Goal: Information Seeking & Learning: Learn about a topic

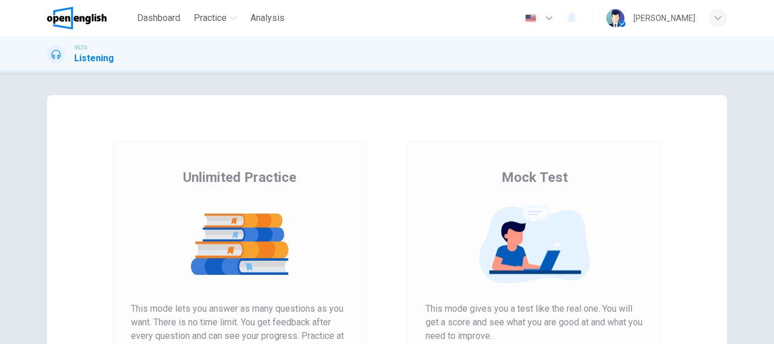
scroll to position [107, 0]
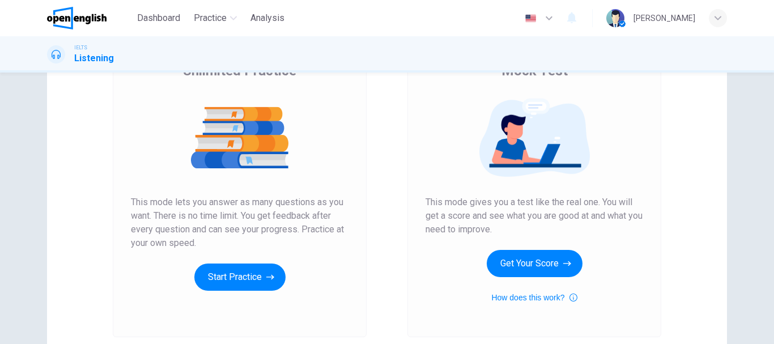
drag, startPoint x: 426, startPoint y: 201, endPoint x: 508, endPoint y: 227, distance: 86.9
click at [508, 227] on span "This mode gives you a test like the real one. You will get a score and see what…" at bounding box center [535, 216] width 218 height 41
drag, startPoint x: 508, startPoint y: 227, endPoint x: 436, endPoint y: 207, distance: 75.4
click at [436, 207] on span "This mode gives you a test like the real one. You will get a score and see what…" at bounding box center [535, 216] width 218 height 41
click at [421, 200] on div "Mock Test This mode gives you a test like the real one. You will get a score an…" at bounding box center [534, 185] width 254 height 303
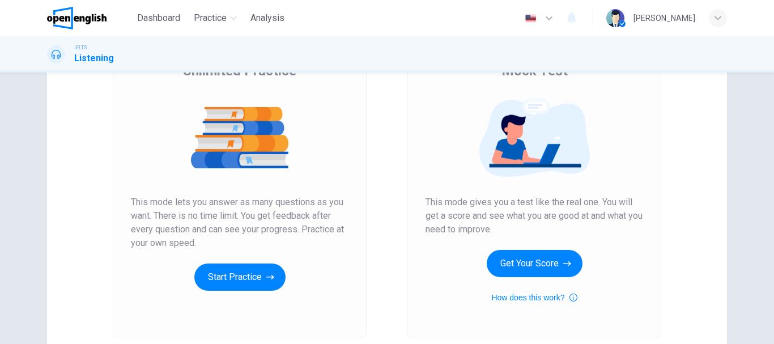
click at [421, 200] on div "Mock Test This mode gives you a test like the real one. You will get a score an…" at bounding box center [534, 185] width 254 height 303
drag, startPoint x: 421, startPoint y: 200, endPoint x: 475, endPoint y: 214, distance: 56.1
click at [475, 214] on div "Mock Test This mode gives you a test like the real one. You will get a score an…" at bounding box center [534, 185] width 254 height 303
drag, startPoint x: 424, startPoint y: 199, endPoint x: 507, endPoint y: 237, distance: 91.0
click at [507, 237] on div "Mock Test This mode gives you a test like the real one. You will get a score an…" at bounding box center [535, 183] width 218 height 243
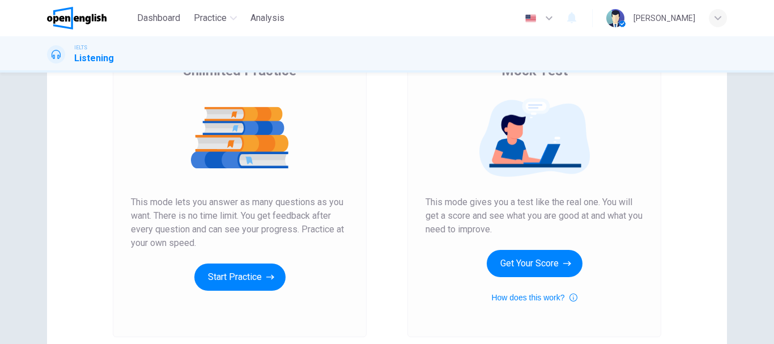
drag, startPoint x: 517, startPoint y: 232, endPoint x: 422, endPoint y: 197, distance: 101.7
click at [422, 197] on div "Mock Test This mode gives you a test like the real one. You will get a score an…" at bounding box center [534, 185] width 254 height 303
click at [532, 266] on button "Get Your Score" at bounding box center [535, 263] width 96 height 27
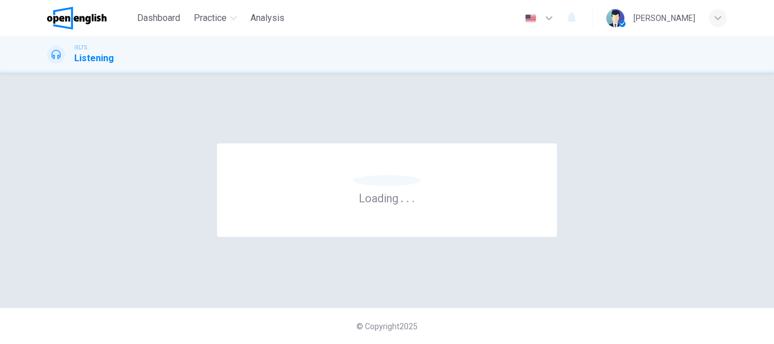
scroll to position [0, 0]
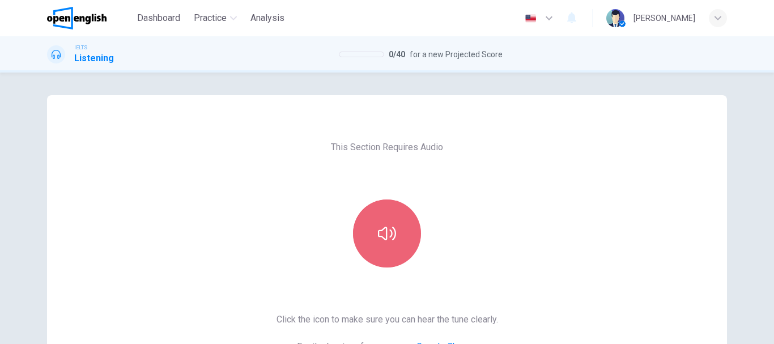
click at [382, 232] on icon "button" at bounding box center [387, 233] width 18 height 18
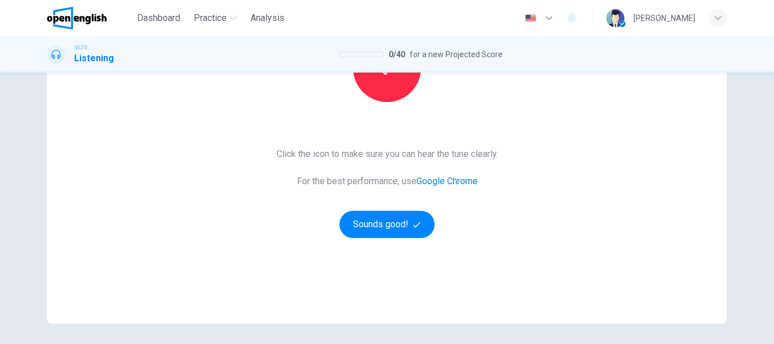
scroll to position [110, 0]
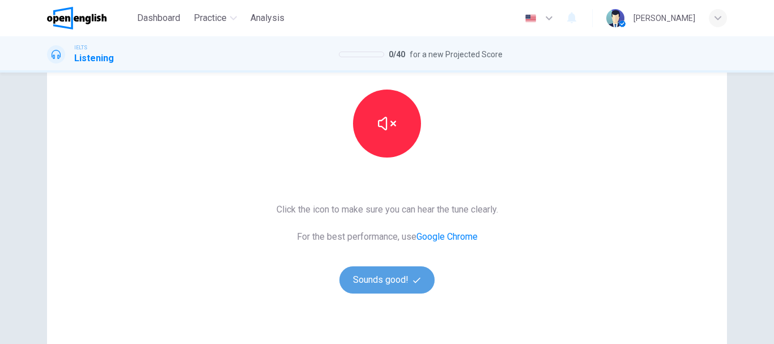
click at [388, 282] on button "Sounds good!" at bounding box center [386, 279] width 95 height 27
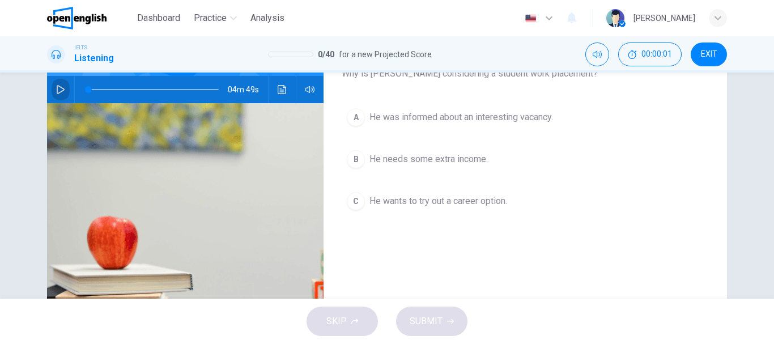
click at [58, 91] on icon "button" at bounding box center [61, 89] width 8 height 9
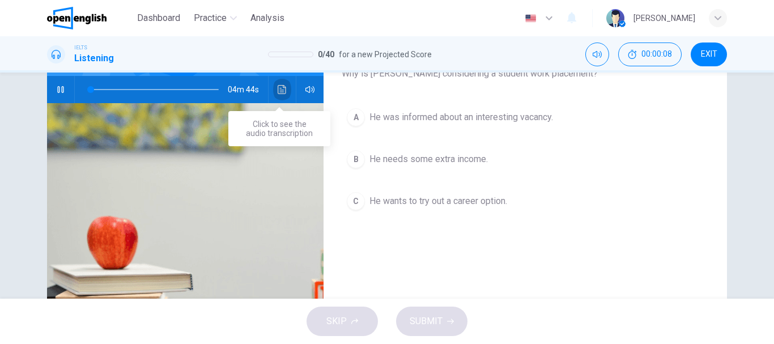
click at [279, 87] on icon "Click to see the audio transcription" at bounding box center [282, 89] width 9 height 9
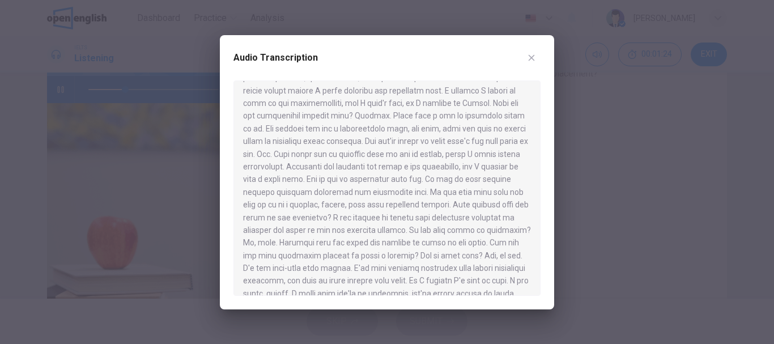
scroll to position [134, 0]
drag, startPoint x: 543, startPoint y: 168, endPoint x: 545, endPoint y: 186, distance: 18.3
click at [545, 186] on div "Audio Transcription" at bounding box center [387, 172] width 334 height 274
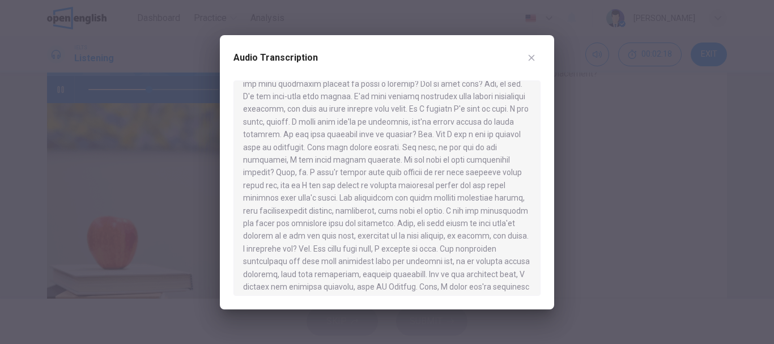
scroll to position [293, 0]
drag, startPoint x: 541, startPoint y: 213, endPoint x: 545, endPoint y: 239, distance: 26.9
click at [545, 239] on div "Audio Transcription" at bounding box center [387, 172] width 334 height 274
drag, startPoint x: 544, startPoint y: 223, endPoint x: 546, endPoint y: 239, distance: 16.0
click at [546, 239] on div "Audio Transcription" at bounding box center [387, 172] width 334 height 274
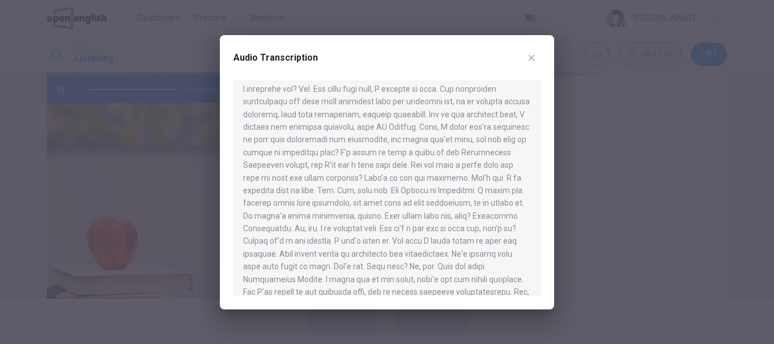
scroll to position [467, 0]
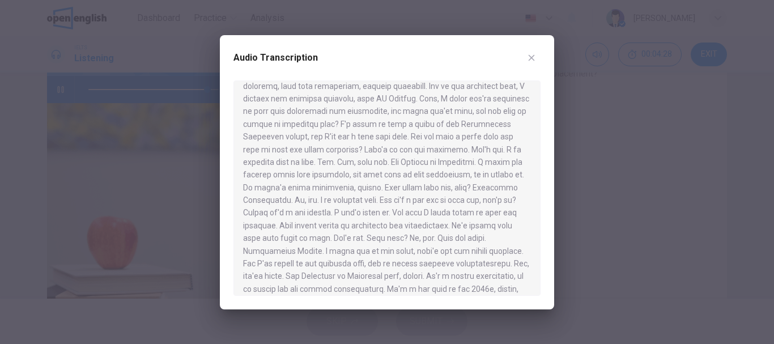
drag, startPoint x: 540, startPoint y: 271, endPoint x: 541, endPoint y: 295, distance: 23.8
click at [541, 295] on div "Audio Transcription" at bounding box center [387, 172] width 334 height 274
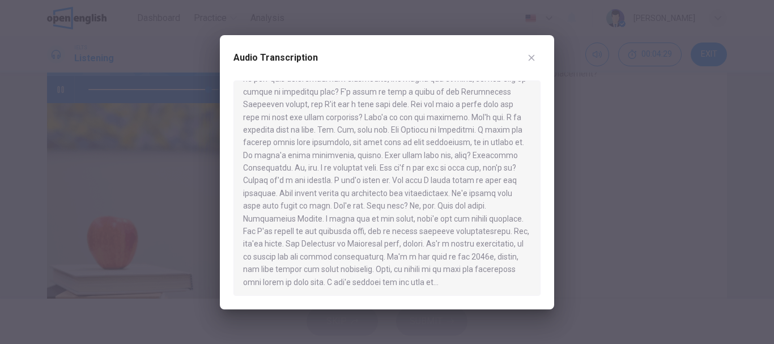
scroll to position [502, 0]
click at [610, 258] on div at bounding box center [387, 172] width 774 height 344
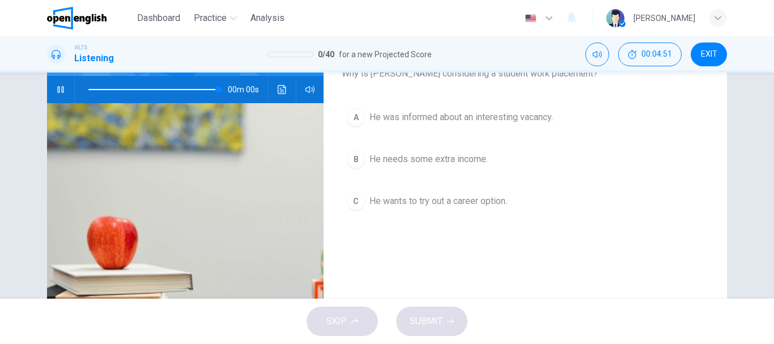
type input "*"
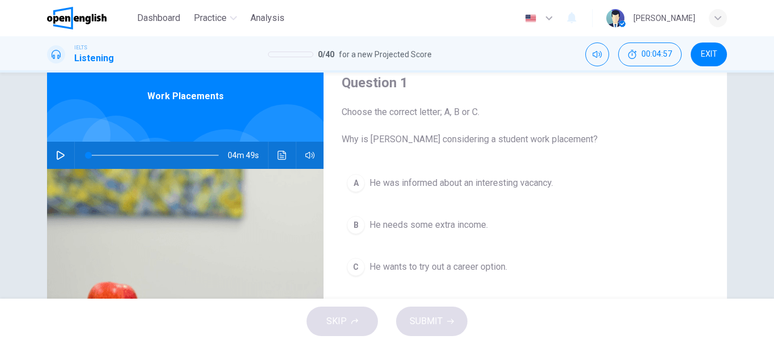
scroll to position [53, 0]
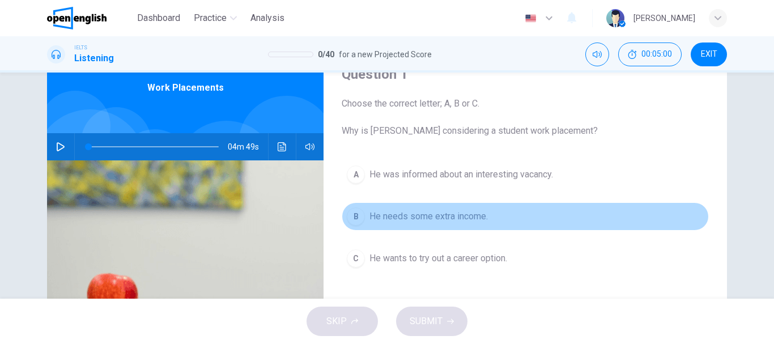
click at [356, 219] on div "B" at bounding box center [356, 216] width 18 height 18
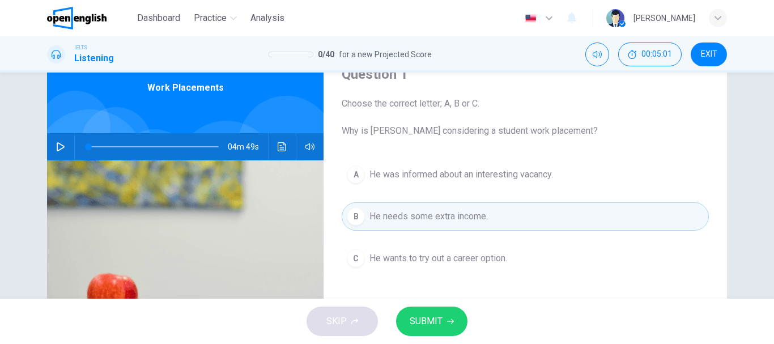
click at [432, 319] on span "SUBMIT" at bounding box center [426, 321] width 33 height 16
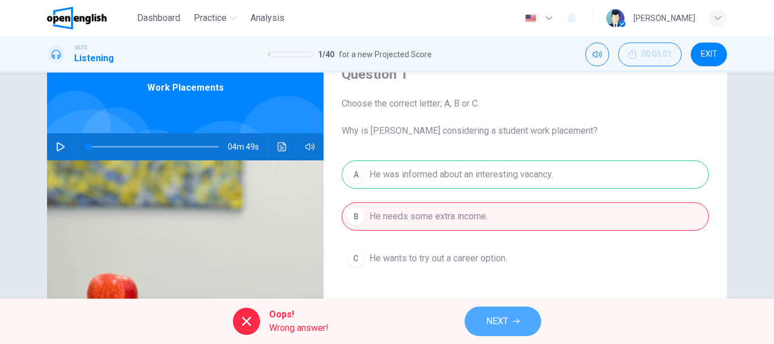
click at [502, 322] on span "NEXT" at bounding box center [497, 321] width 22 height 16
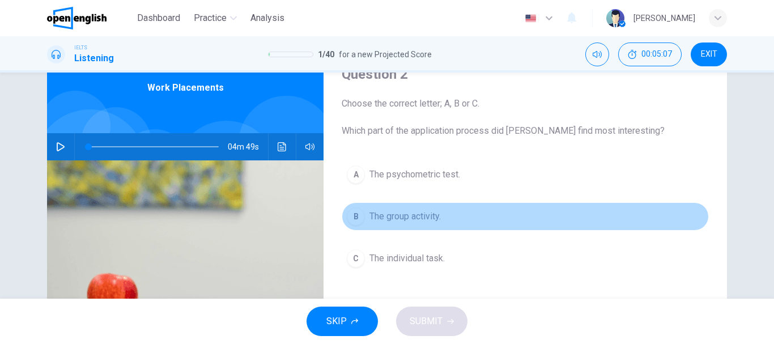
click at [432, 213] on span "The group activity." at bounding box center [405, 217] width 71 height 14
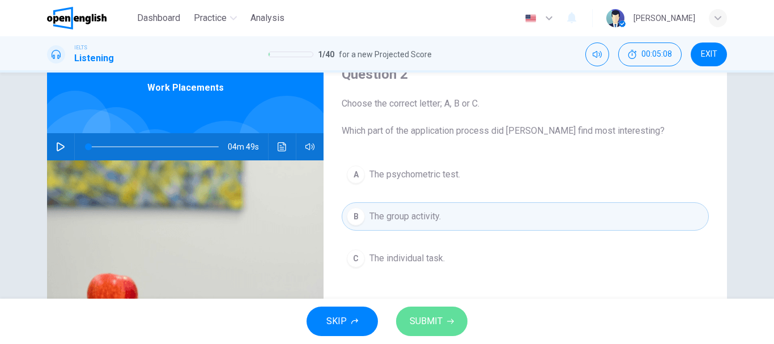
click at [431, 326] on span "SUBMIT" at bounding box center [426, 321] width 33 height 16
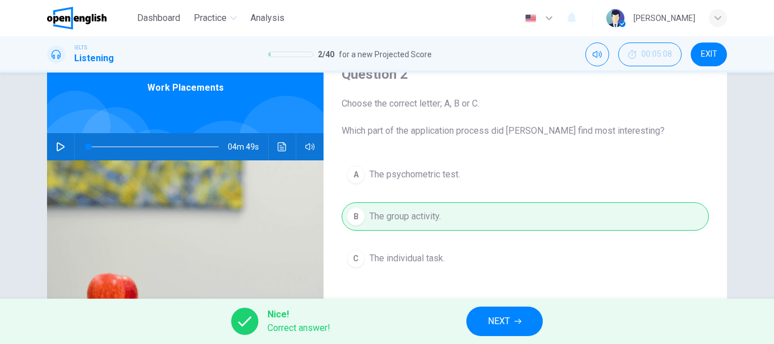
click at [505, 320] on span "NEXT" at bounding box center [499, 321] width 22 height 16
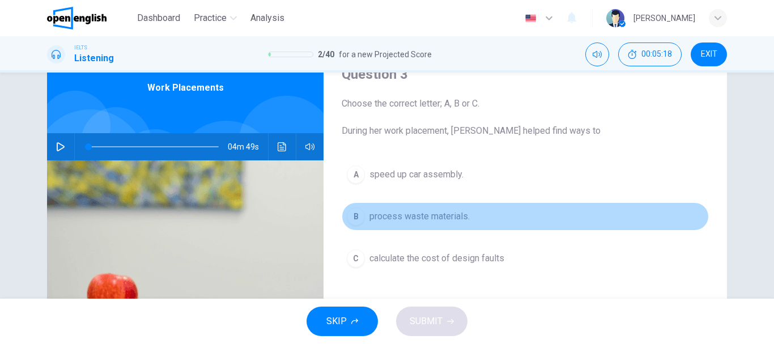
click at [443, 216] on span "process waste materials." at bounding box center [420, 217] width 100 height 14
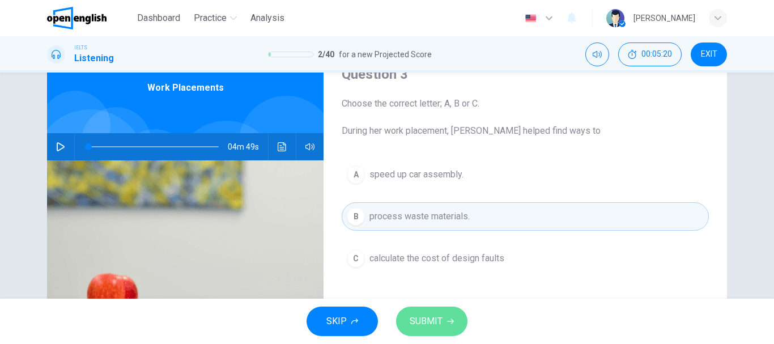
click at [447, 324] on icon "button" at bounding box center [450, 321] width 7 height 7
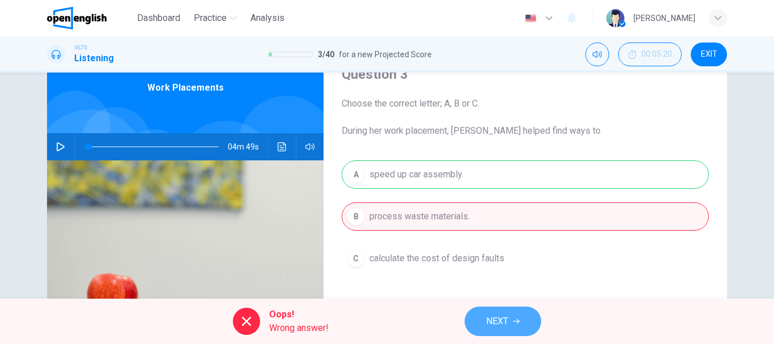
click at [496, 313] on span "NEXT" at bounding box center [497, 321] width 22 height 16
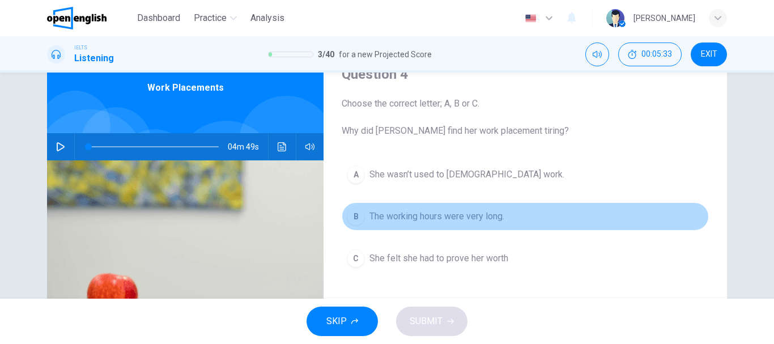
click at [440, 223] on button "B The working hours were very long." at bounding box center [525, 216] width 367 height 28
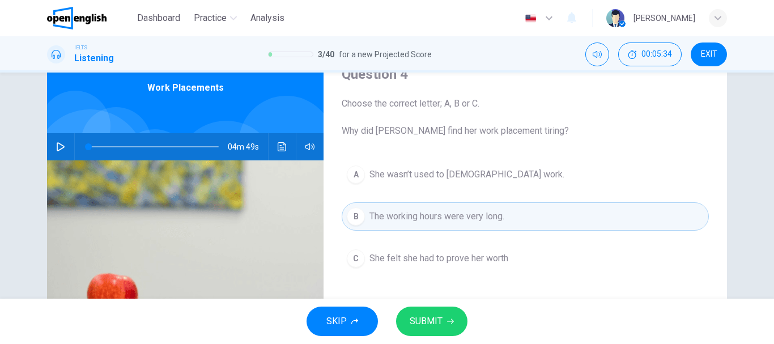
click at [443, 322] on button "SUBMIT" at bounding box center [431, 321] width 71 height 29
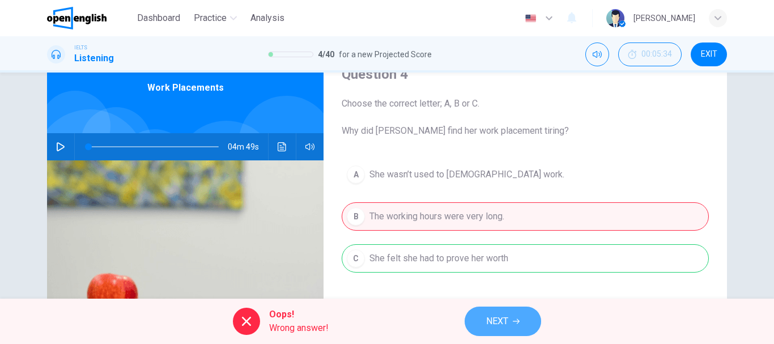
click at [504, 325] on span "NEXT" at bounding box center [497, 321] width 22 height 16
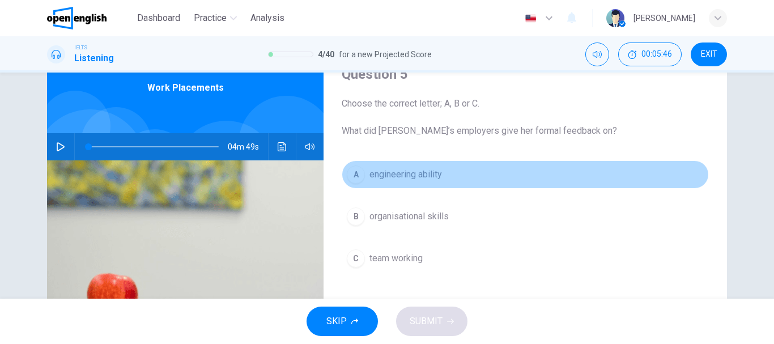
click at [431, 172] on span "engineering ability" at bounding box center [406, 175] width 73 height 14
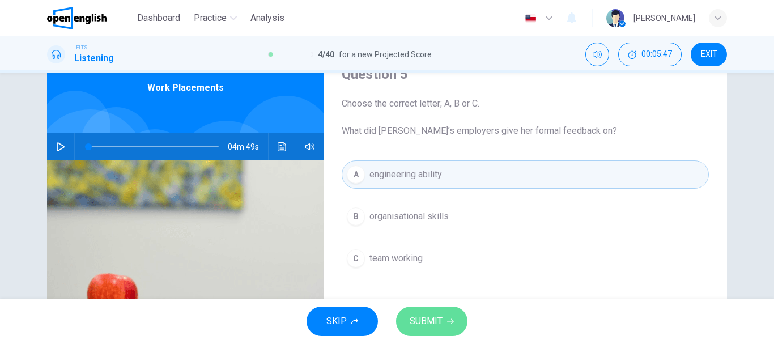
click at [435, 334] on button "SUBMIT" at bounding box center [431, 321] width 71 height 29
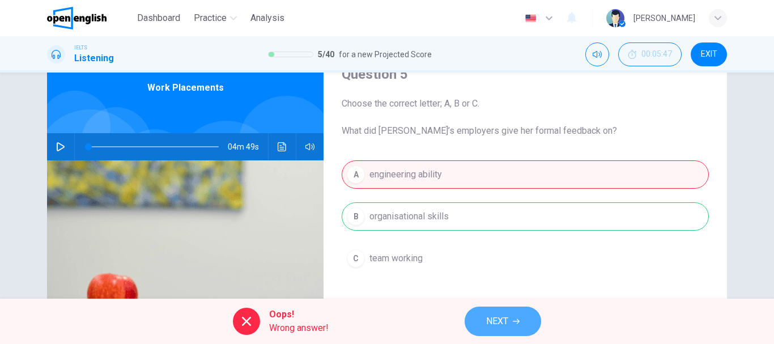
click at [508, 317] on span "NEXT" at bounding box center [497, 321] width 22 height 16
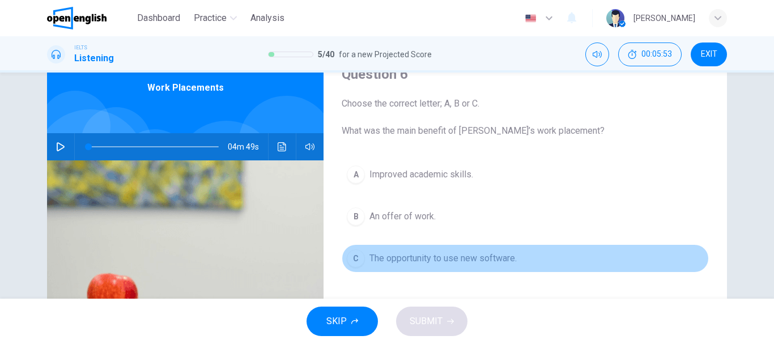
click at [436, 260] on span "The opportunity to use new software." at bounding box center [443, 259] width 147 height 14
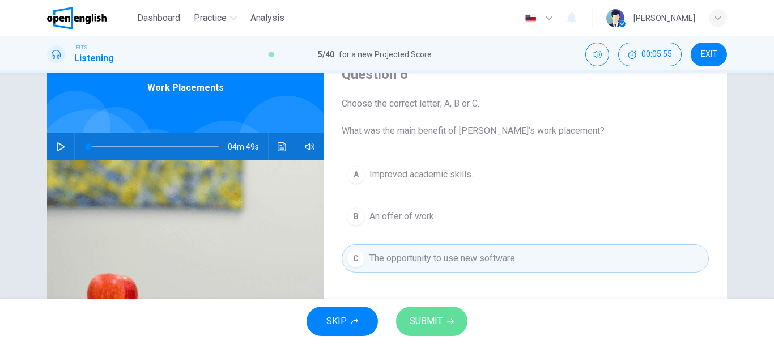
click at [449, 328] on button "SUBMIT" at bounding box center [431, 321] width 71 height 29
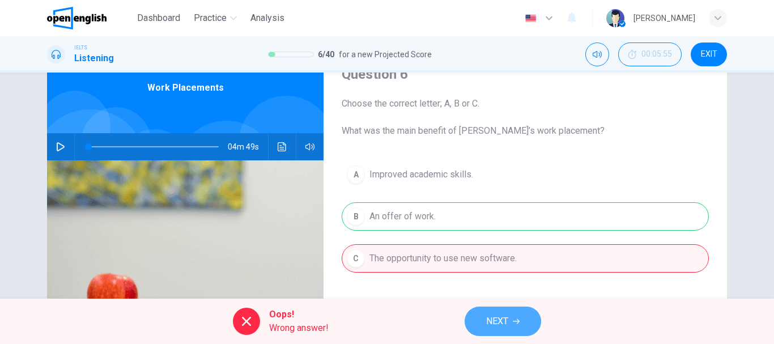
click at [502, 318] on span "NEXT" at bounding box center [497, 321] width 22 height 16
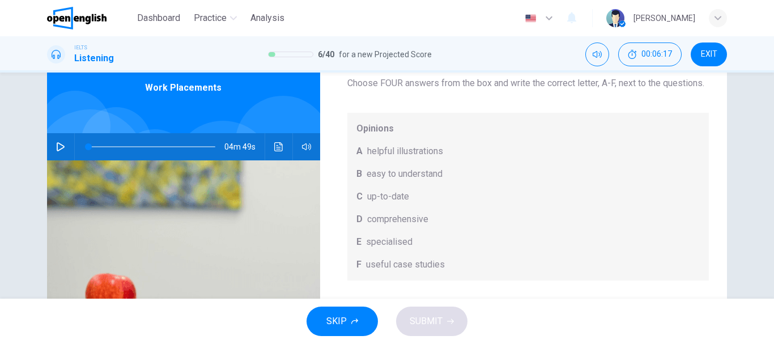
scroll to position [64, 0]
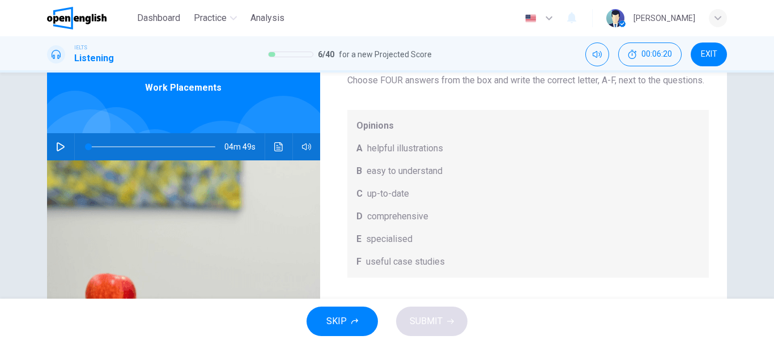
click at [363, 152] on div "A helpful illustrations" at bounding box center [528, 149] width 344 height 14
click at [358, 147] on span "A" at bounding box center [359, 149] width 6 height 14
drag, startPoint x: 441, startPoint y: 260, endPoint x: 368, endPoint y: 264, distance: 73.2
click at [368, 264] on div "F useful case studies" at bounding box center [528, 262] width 344 height 14
click at [368, 264] on span "useful case studies" at bounding box center [405, 262] width 79 height 14
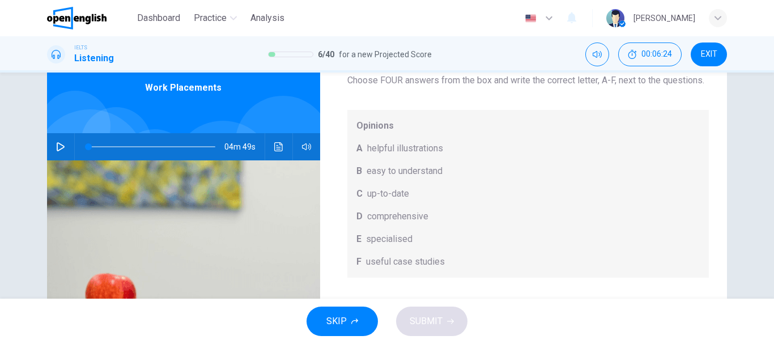
click at [389, 146] on span "helpful illustrations" at bounding box center [405, 149] width 76 height 14
click at [502, 287] on div "Question 7 What does [PERSON_NAME] think about the books on [PERSON_NAME]’s rea…" at bounding box center [528, 189] width 398 height 394
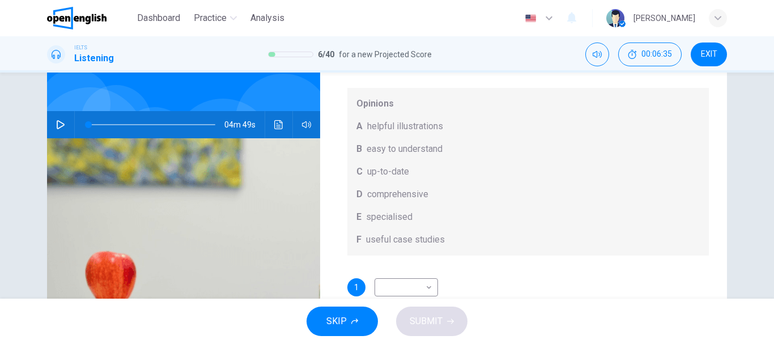
scroll to position [0, 0]
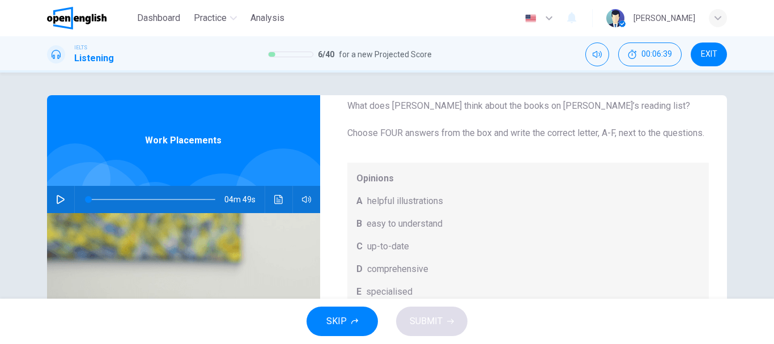
drag, startPoint x: 724, startPoint y: 184, endPoint x: 720, endPoint y: 177, distance: 8.2
click at [720, 177] on div "Question 7 What does [PERSON_NAME] think about the books on [PERSON_NAME]’s rea…" at bounding box center [387, 292] width 716 height 394
drag, startPoint x: 727, startPoint y: 190, endPoint x: 739, endPoint y: 248, distance: 58.6
click at [739, 248] on div "Question 7 What does [PERSON_NAME] think about the books on [PERSON_NAME]’s rea…" at bounding box center [387, 292] width 716 height 394
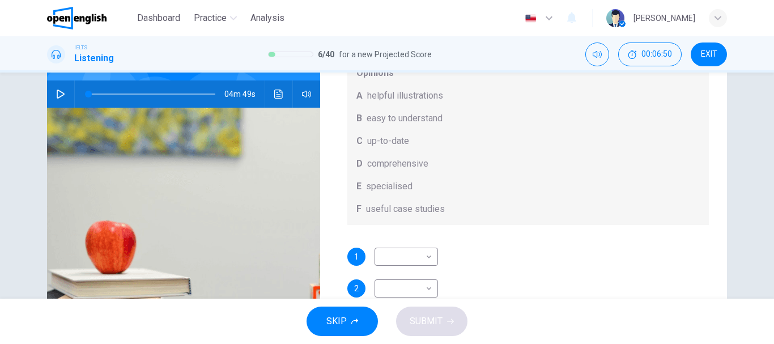
scroll to position [99, 0]
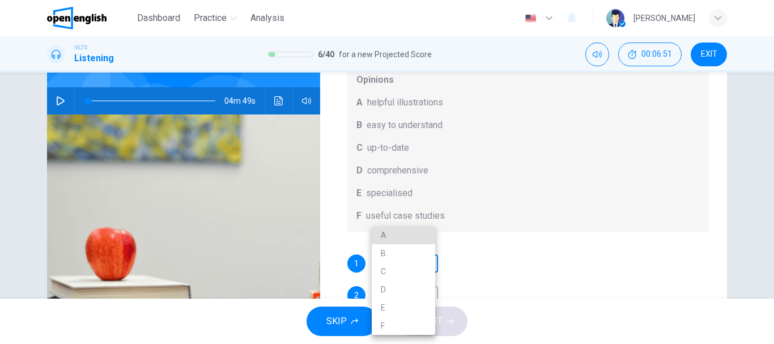
click at [417, 263] on body "This site uses cookies, as explained in our Privacy Policy . If you agree to th…" at bounding box center [387, 172] width 774 height 344
click at [410, 236] on li "A" at bounding box center [403, 235] width 63 height 18
type input "*"
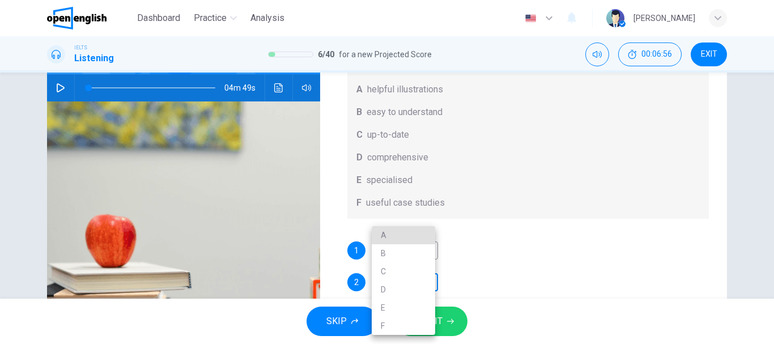
click at [406, 292] on body "This site uses cookies, as explained in our Privacy Policy . If you agree to th…" at bounding box center [387, 172] width 774 height 344
click at [405, 253] on li "B" at bounding box center [403, 253] width 63 height 18
type input "*"
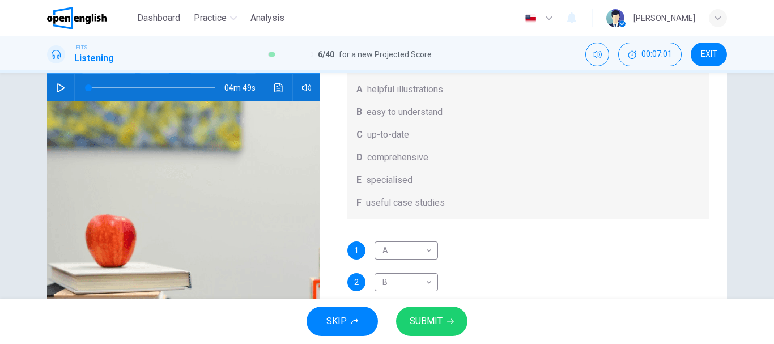
drag, startPoint x: 717, startPoint y: 245, endPoint x: 717, endPoint y: 252, distance: 6.8
click at [717, 252] on div "Question 7 What does [PERSON_NAME] think about the books on [PERSON_NAME]’s rea…" at bounding box center [528, 130] width 398 height 394
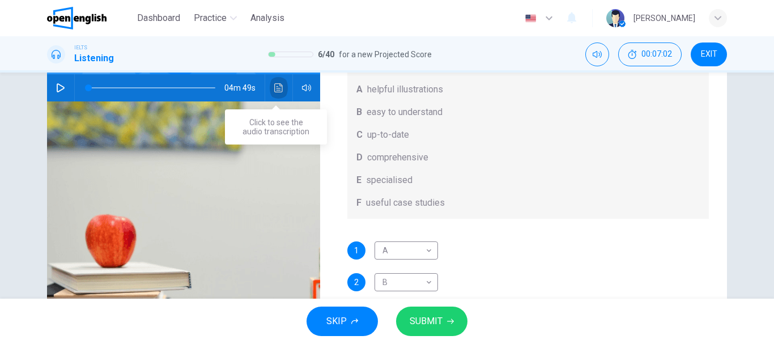
click at [278, 87] on icon "Click to see the audio transcription" at bounding box center [278, 87] width 9 height 9
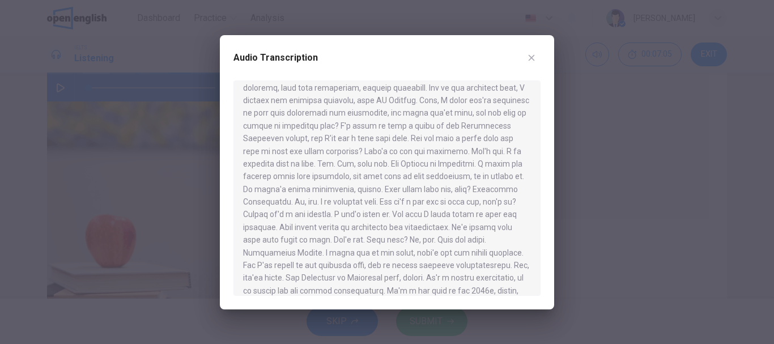
scroll to position [502, 0]
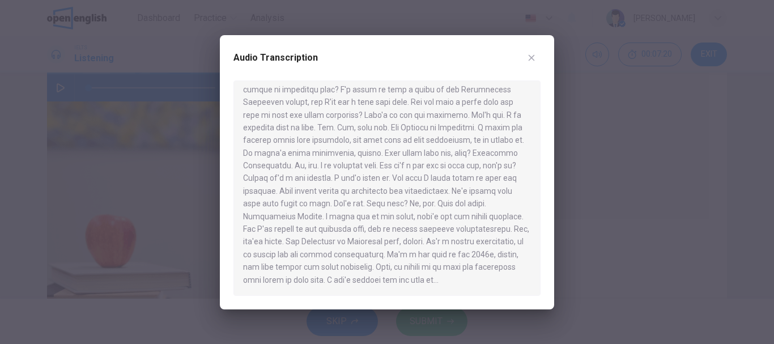
click at [608, 159] on div at bounding box center [387, 172] width 774 height 344
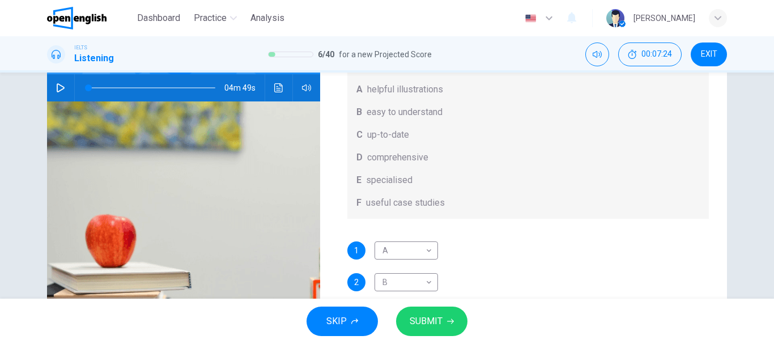
drag, startPoint x: 726, startPoint y: 222, endPoint x: 725, endPoint y: 241, distance: 19.3
click at [725, 241] on div "Question 7 What does [PERSON_NAME] think about the books on [PERSON_NAME]’s rea…" at bounding box center [387, 181] width 716 height 394
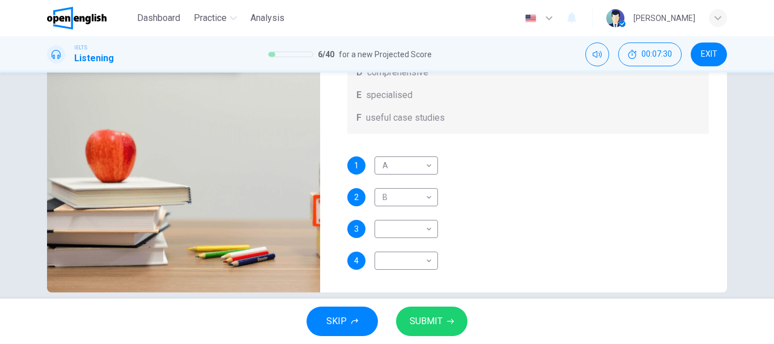
scroll to position [202, 0]
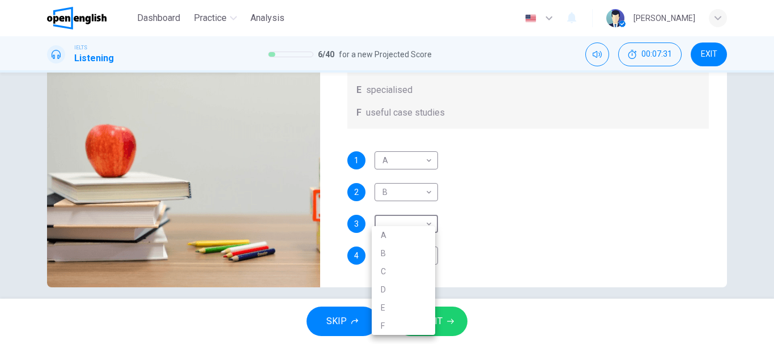
drag, startPoint x: 392, startPoint y: 213, endPoint x: 392, endPoint y: 224, distance: 11.3
click at [392, 224] on body "This site uses cookies, as explained in our Privacy Policy . If you agree to th…" at bounding box center [387, 172] width 774 height 344
click at [389, 325] on li "F" at bounding box center [403, 326] width 63 height 18
type input "*"
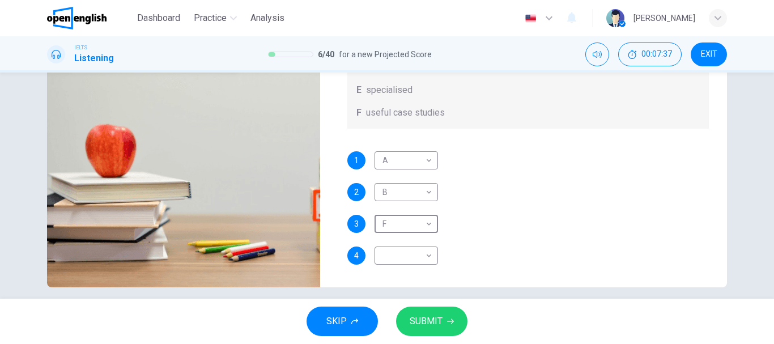
scroll to position [64, 0]
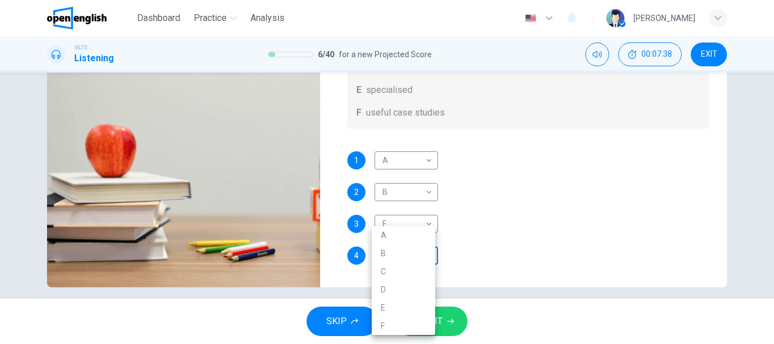
click at [410, 261] on body "This site uses cookies, as explained in our Privacy Policy . If you agree to th…" at bounding box center [387, 172] width 774 height 344
click at [388, 267] on li "C" at bounding box center [403, 271] width 63 height 18
type input "*"
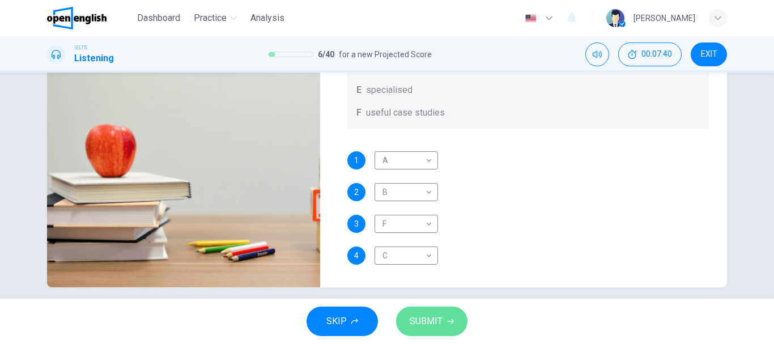
click at [430, 323] on span "SUBMIT" at bounding box center [426, 321] width 33 height 16
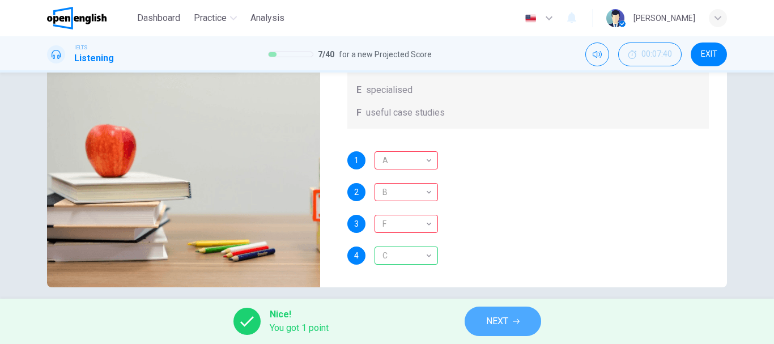
click at [526, 316] on button "NEXT" at bounding box center [503, 321] width 77 height 29
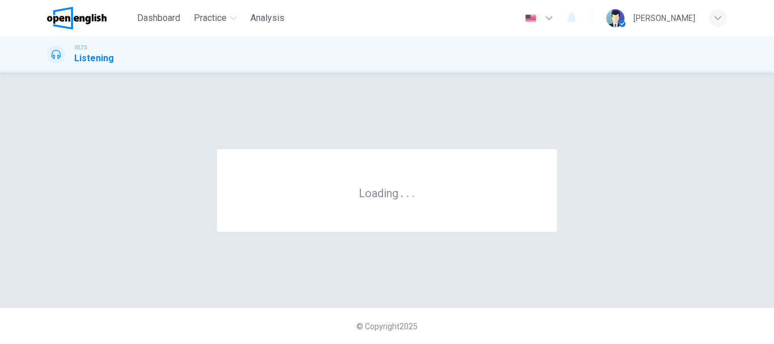
scroll to position [0, 0]
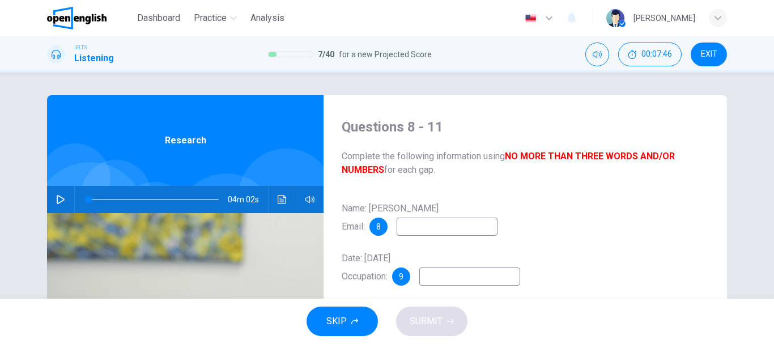
click at [466, 228] on input at bounding box center [447, 227] width 101 height 18
click at [56, 199] on icon "button" at bounding box center [60, 199] width 9 height 9
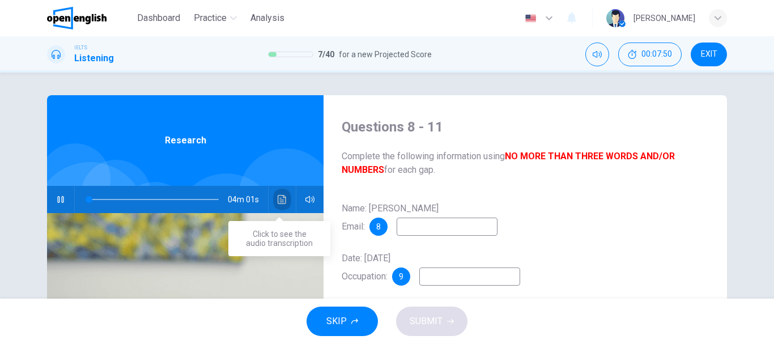
click at [286, 202] on button "Click to see the audio transcription" at bounding box center [282, 199] width 18 height 27
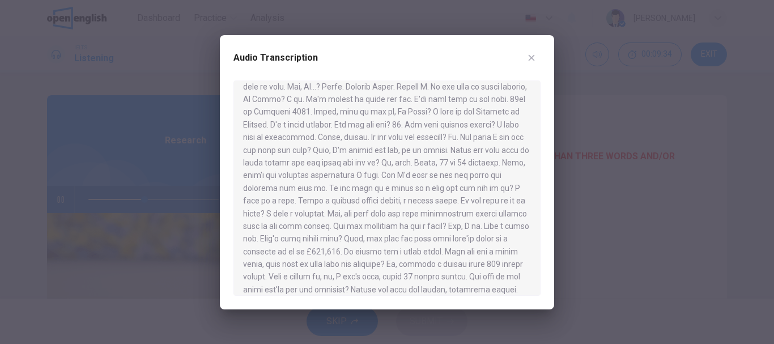
scroll to position [117, 0]
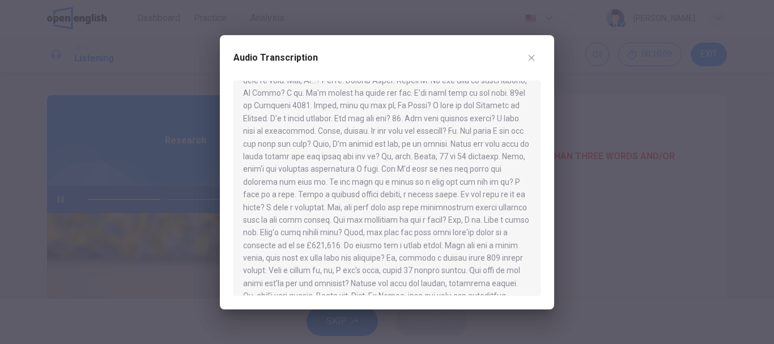
drag, startPoint x: 296, startPoint y: 206, endPoint x: 334, endPoint y: 208, distance: 38.6
click at [334, 208] on div at bounding box center [386, 187] width 307 height 215
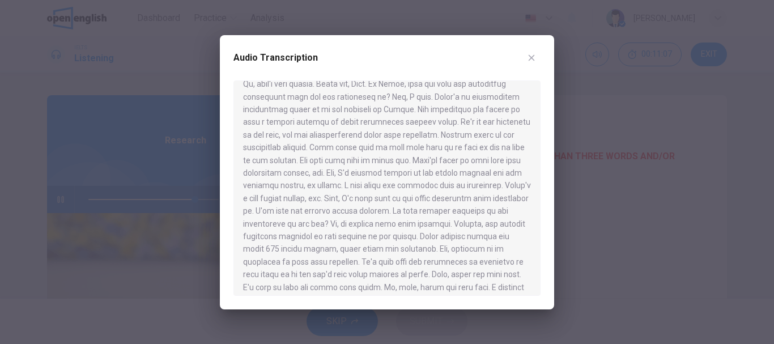
scroll to position [341, 0]
drag, startPoint x: 532, startPoint y: 225, endPoint x: 536, endPoint y: 244, distance: 19.6
click at [536, 244] on div at bounding box center [386, 187] width 307 height 215
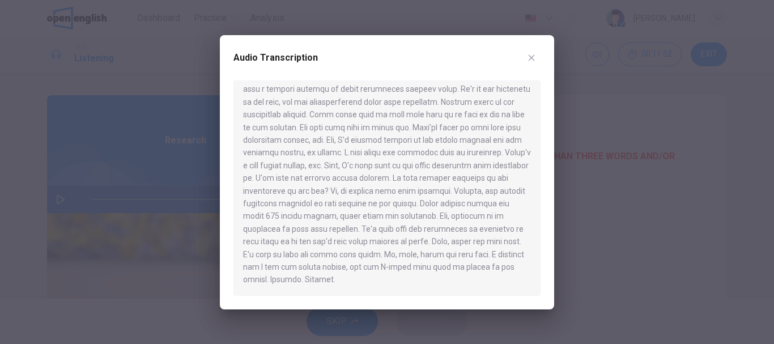
type input "*"
click at [530, 59] on icon "button" at bounding box center [532, 57] width 6 height 6
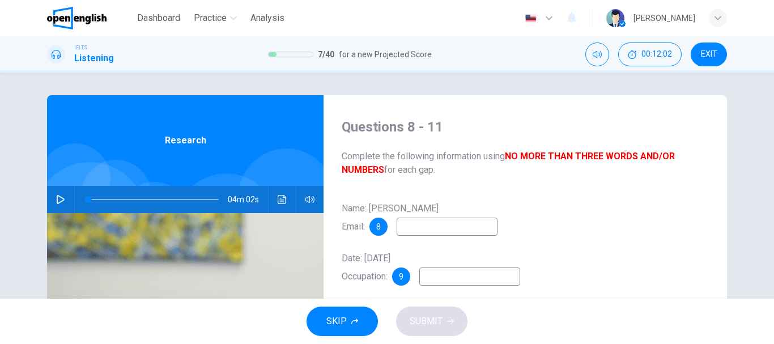
drag, startPoint x: 382, startPoint y: 232, endPoint x: 432, endPoint y: 230, distance: 50.0
click at [432, 230] on div "8" at bounding box center [434, 227] width 128 height 18
click at [432, 230] on input at bounding box center [447, 227] width 101 height 18
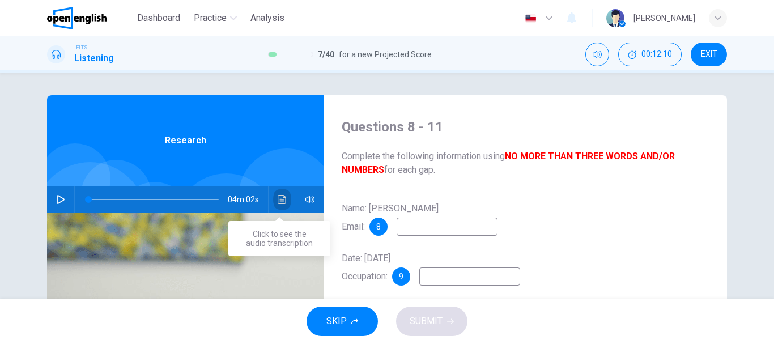
click at [283, 200] on icon "Click to see the audio transcription" at bounding box center [282, 199] width 9 height 9
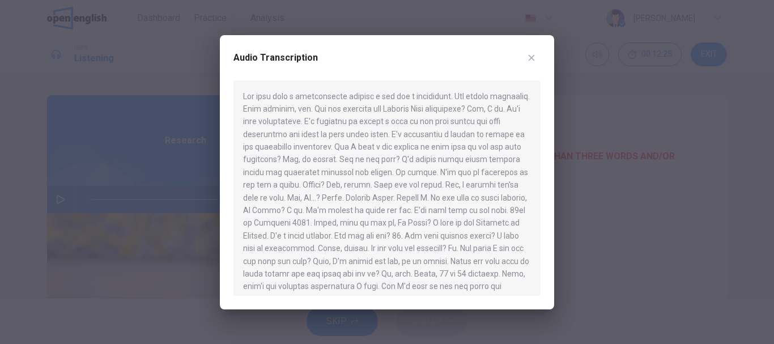
click at [548, 267] on div "Audio Transcription" at bounding box center [387, 172] width 334 height 274
click at [528, 59] on icon "button" at bounding box center [531, 57] width 9 height 9
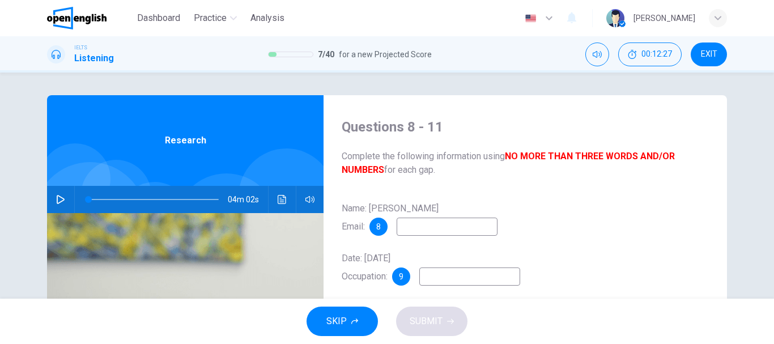
click at [427, 225] on input at bounding box center [447, 227] width 101 height 18
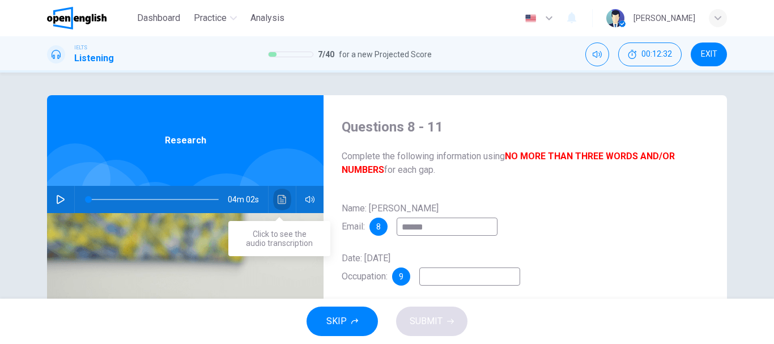
click at [279, 199] on icon "Click to see the audio transcription" at bounding box center [282, 199] width 9 height 9
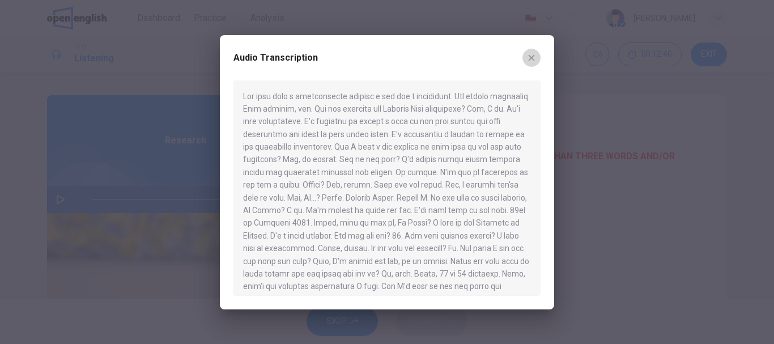
click at [533, 53] on icon "button" at bounding box center [531, 57] width 9 height 9
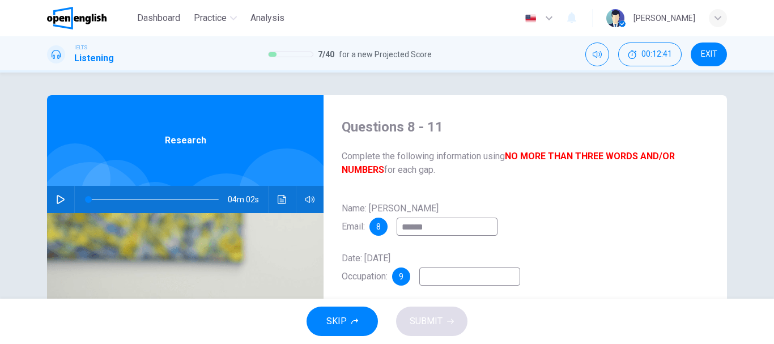
click at [457, 223] on input "******" at bounding box center [447, 227] width 101 height 18
type input "**********"
click at [480, 275] on input at bounding box center [469, 276] width 101 height 18
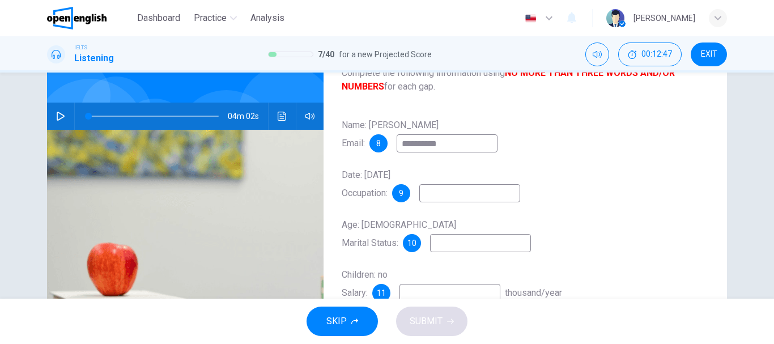
scroll to position [102, 0]
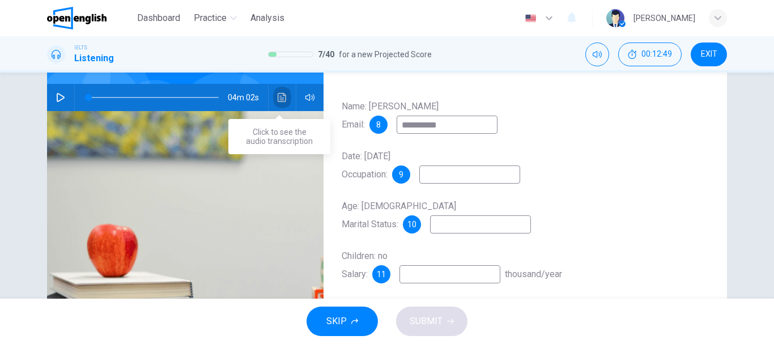
click at [282, 95] on icon "Click to see the audio transcription" at bounding box center [282, 97] width 9 height 9
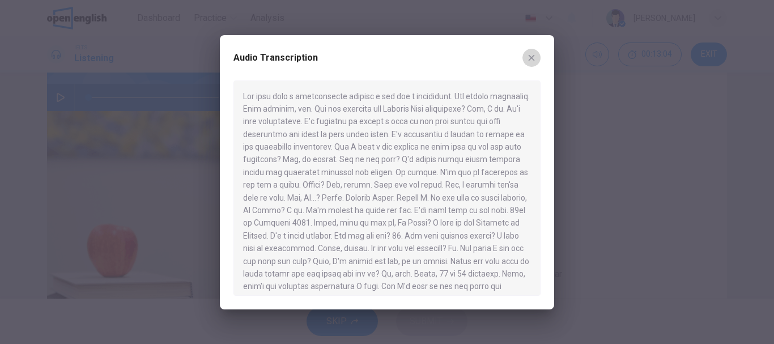
click at [534, 54] on icon "button" at bounding box center [531, 57] width 9 height 9
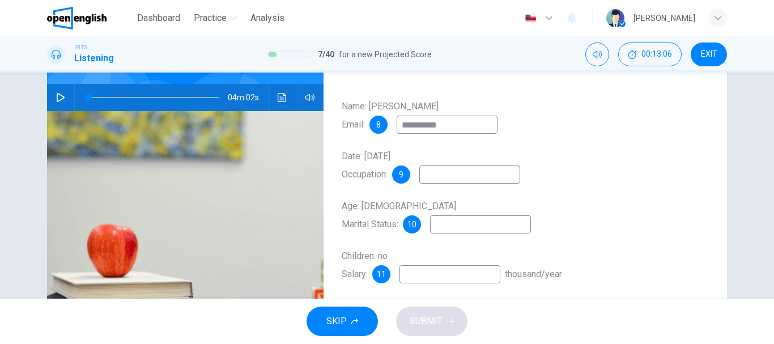
click at [475, 172] on input at bounding box center [469, 174] width 101 height 18
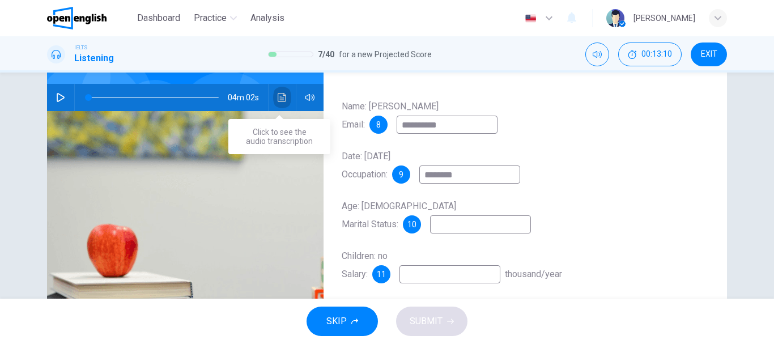
click at [273, 95] on button "Click to see the audio transcription" at bounding box center [282, 97] width 18 height 27
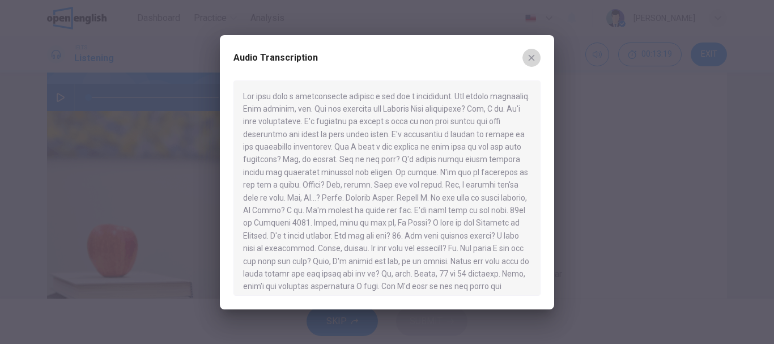
click at [534, 59] on icon "button" at bounding box center [531, 57] width 9 height 9
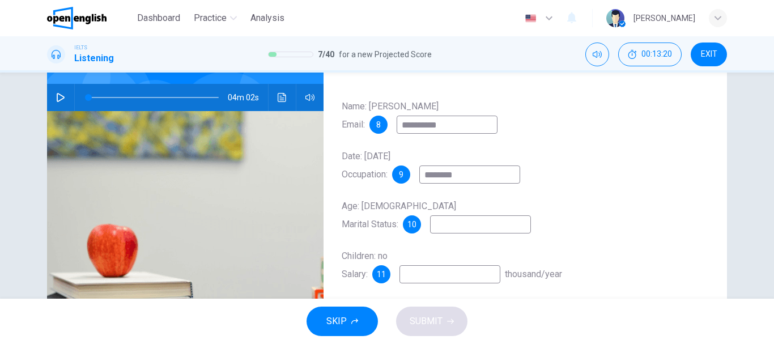
click at [489, 172] on input "********" at bounding box center [469, 174] width 101 height 18
type input "**********"
click at [504, 233] on input at bounding box center [480, 224] width 101 height 18
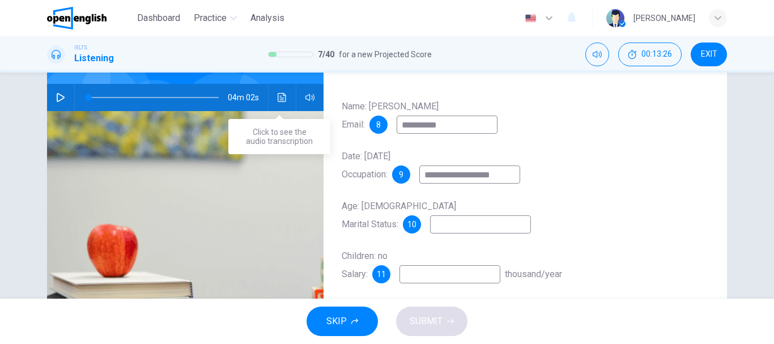
click at [284, 98] on button "Click to see the audio transcription" at bounding box center [282, 97] width 18 height 27
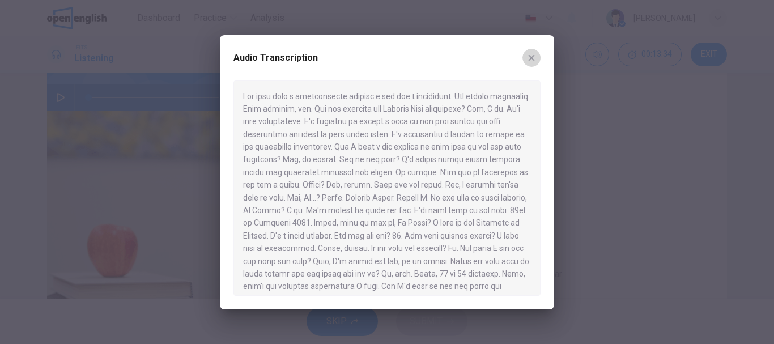
click at [536, 61] on button "button" at bounding box center [532, 58] width 18 height 18
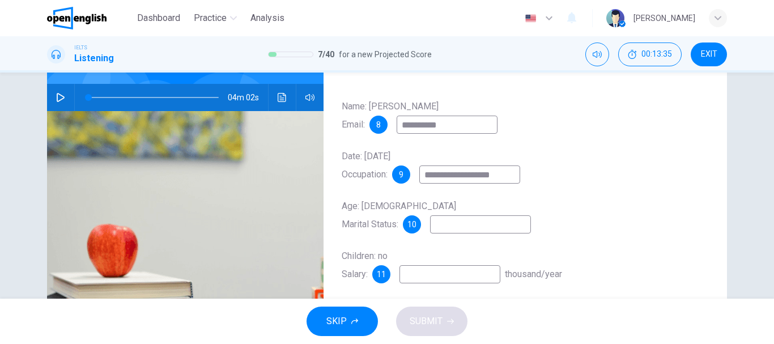
click at [448, 218] on input at bounding box center [480, 224] width 101 height 18
type input "******"
click at [443, 288] on div "**********" at bounding box center [525, 201] width 367 height 209
click at [441, 278] on input at bounding box center [450, 274] width 101 height 18
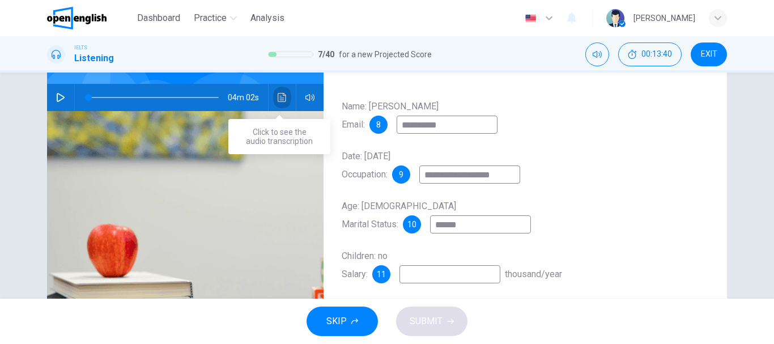
click at [278, 99] on icon "Click to see the audio transcription" at bounding box center [282, 97] width 9 height 9
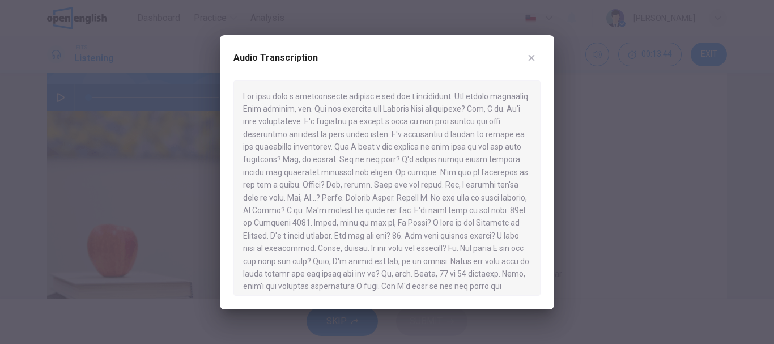
click at [534, 54] on icon "button" at bounding box center [531, 57] width 9 height 9
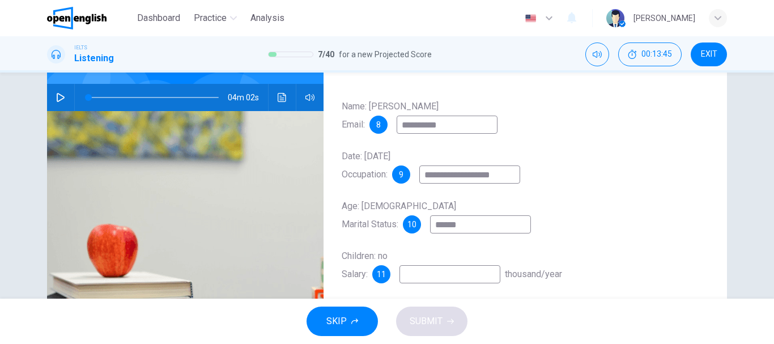
click at [471, 274] on input at bounding box center [450, 274] width 101 height 18
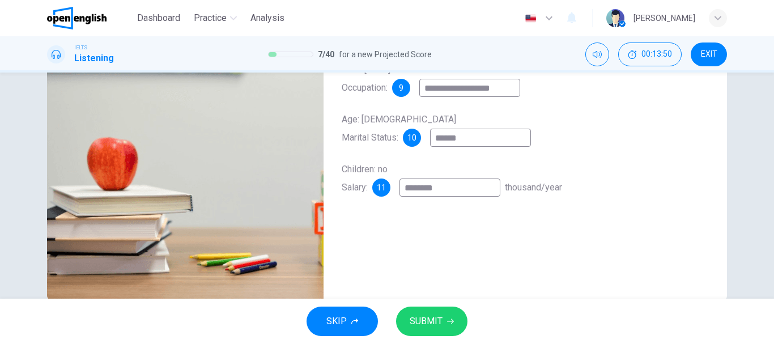
scroll to position [213, 0]
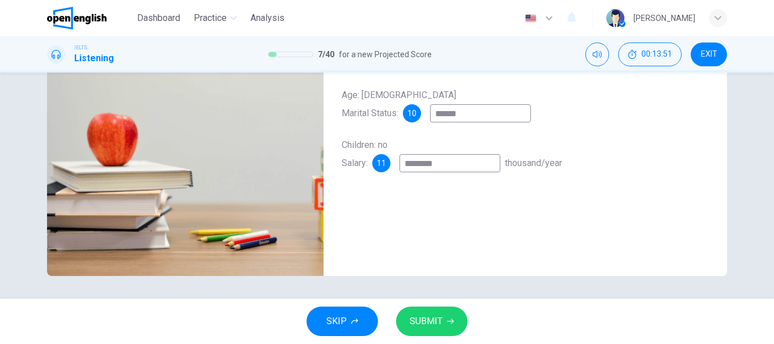
type input "********"
click at [460, 327] on button "SUBMIT" at bounding box center [431, 321] width 71 height 29
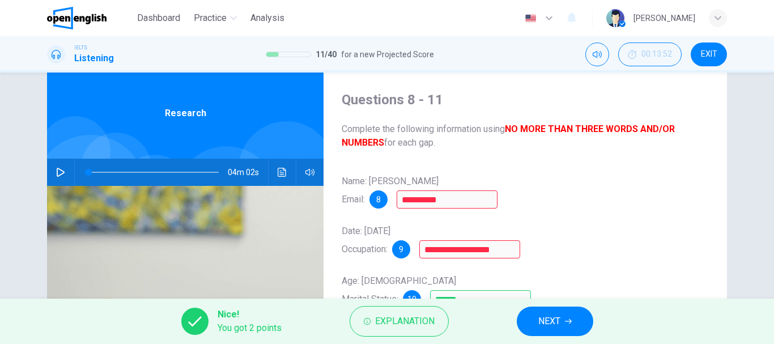
scroll to position [70, 0]
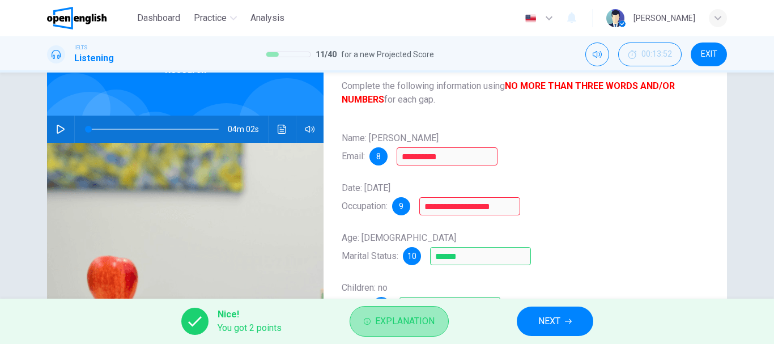
click at [419, 317] on span "Explanation" at bounding box center [405, 321] width 60 height 16
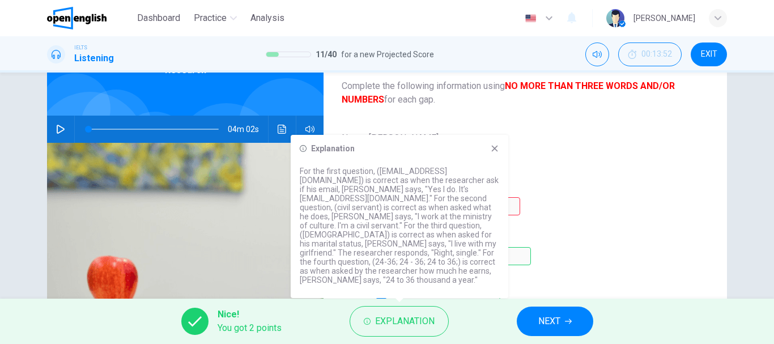
click at [496, 152] on icon at bounding box center [495, 149] width 6 height 6
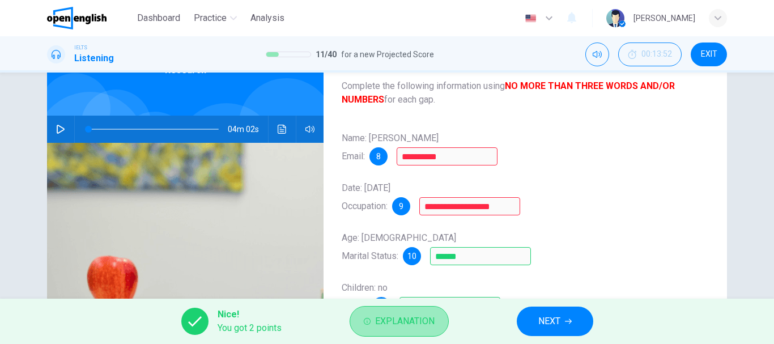
click at [389, 329] on button "Explanation" at bounding box center [399, 321] width 99 height 31
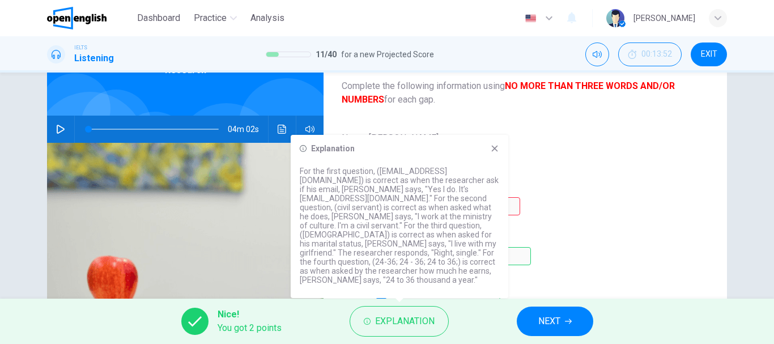
click at [494, 155] on div "Explanation For the first question, ([EMAIL_ADDRESS][DOMAIN_NAME]) is correct a…" at bounding box center [400, 216] width 218 height 163
click at [494, 153] on icon at bounding box center [494, 148] width 9 height 9
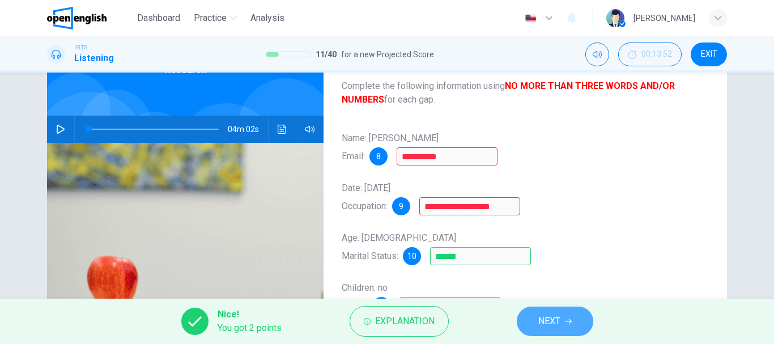
click at [562, 334] on button "NEXT" at bounding box center [555, 321] width 77 height 29
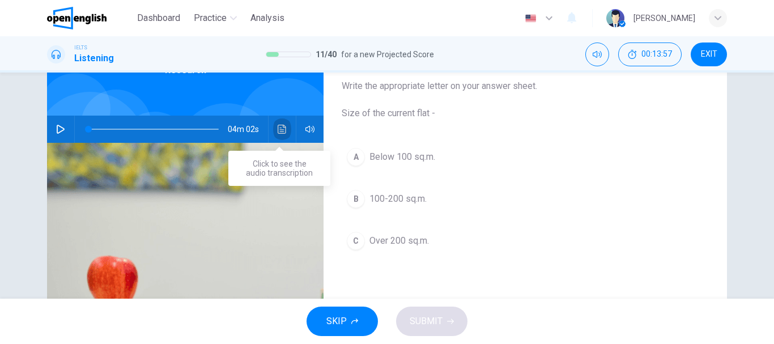
click at [281, 133] on icon "Click to see the audio transcription" at bounding box center [282, 129] width 9 height 9
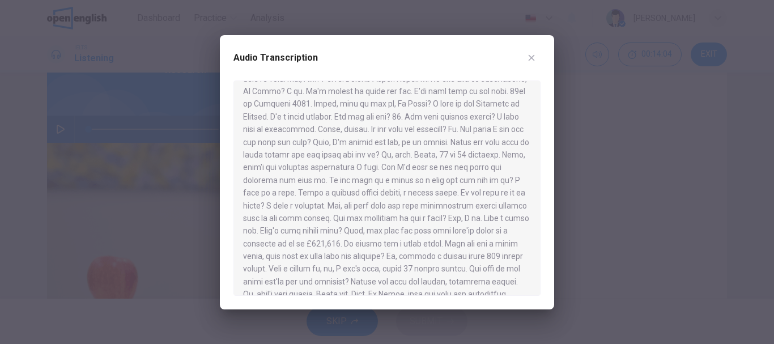
scroll to position [154, 0]
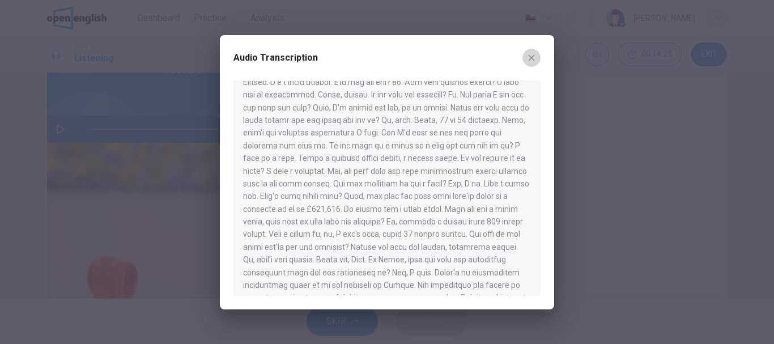
click at [529, 62] on icon "button" at bounding box center [531, 57] width 9 height 9
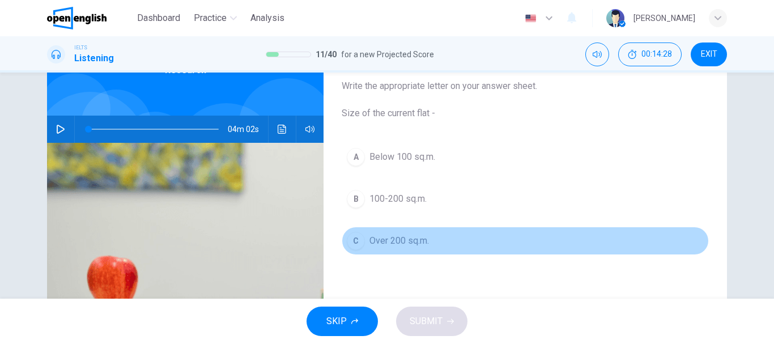
click at [397, 237] on span "Over 200 sq.m." at bounding box center [400, 241] width 60 height 14
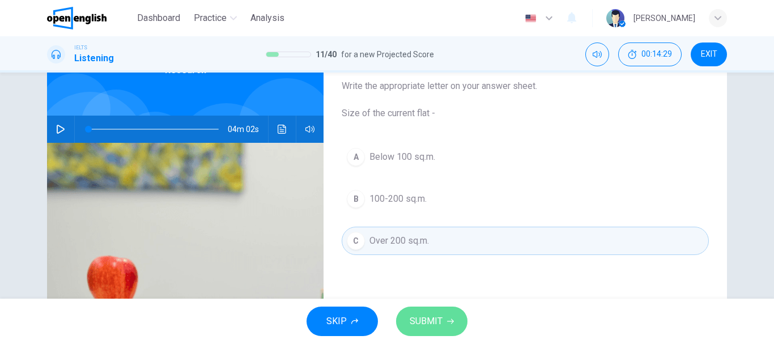
click at [432, 322] on span "SUBMIT" at bounding box center [426, 321] width 33 height 16
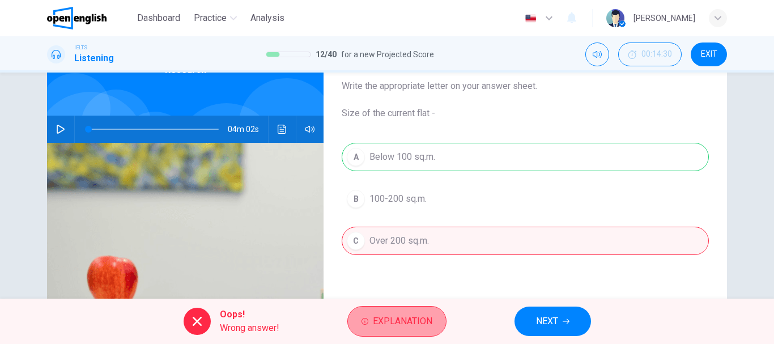
click at [394, 321] on span "Explanation" at bounding box center [403, 321] width 60 height 16
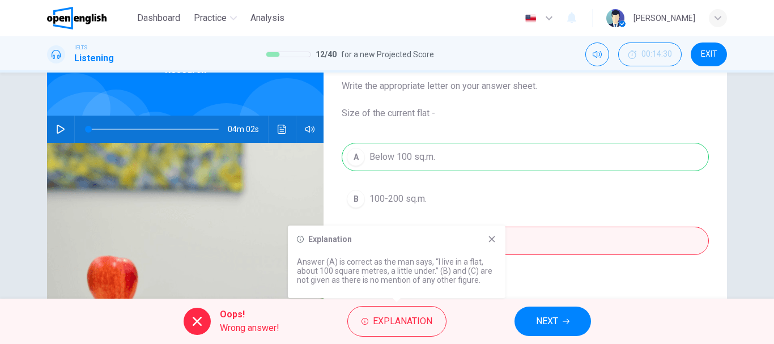
click at [494, 241] on icon at bounding box center [492, 239] width 6 height 6
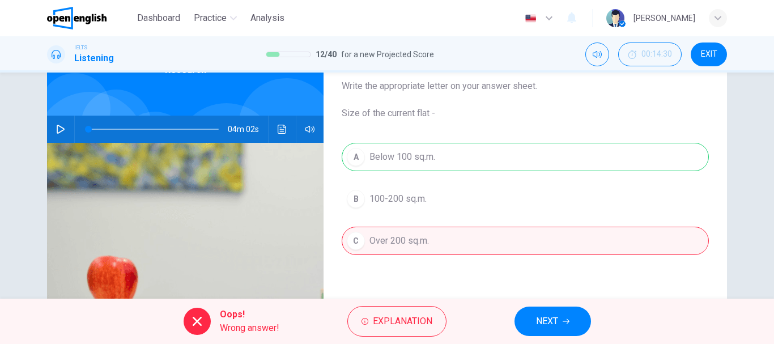
scroll to position [213, 0]
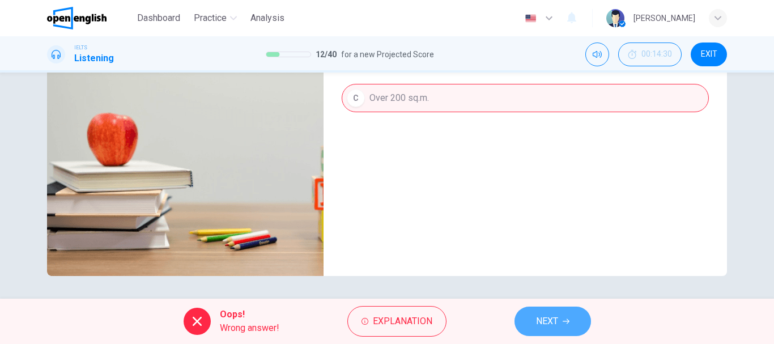
click at [540, 327] on span "NEXT" at bounding box center [547, 321] width 22 height 16
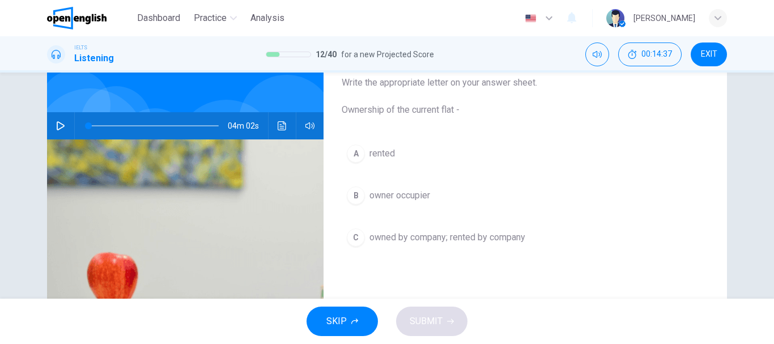
scroll to position [81, 0]
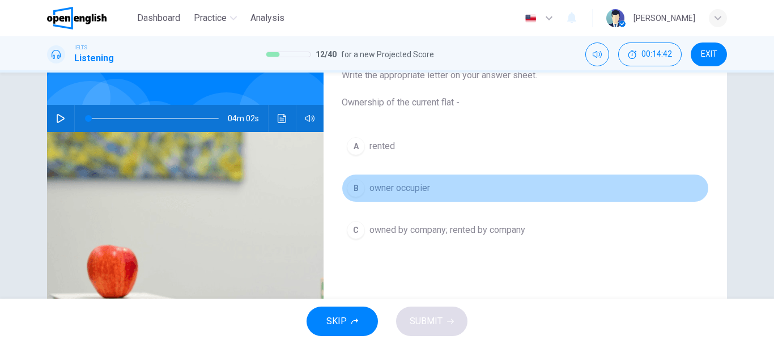
click at [403, 188] on span "owner occupier" at bounding box center [400, 188] width 61 height 14
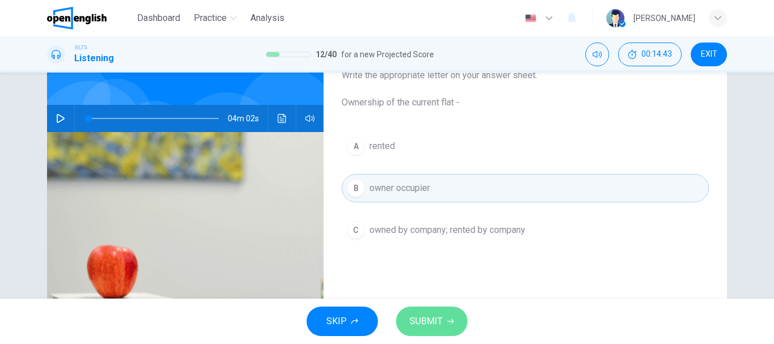
click at [428, 313] on button "SUBMIT" at bounding box center [431, 321] width 71 height 29
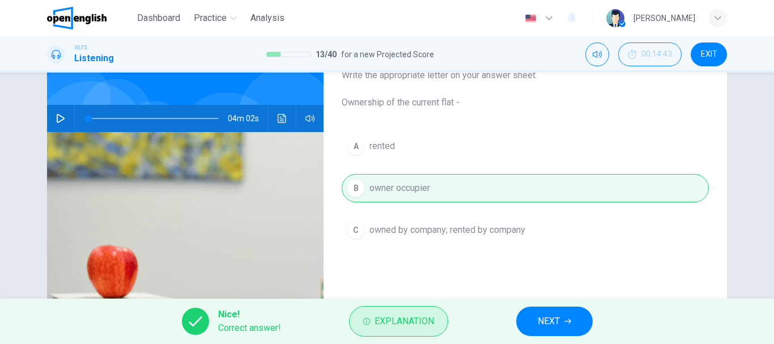
click at [427, 321] on span "Explanation" at bounding box center [405, 321] width 60 height 16
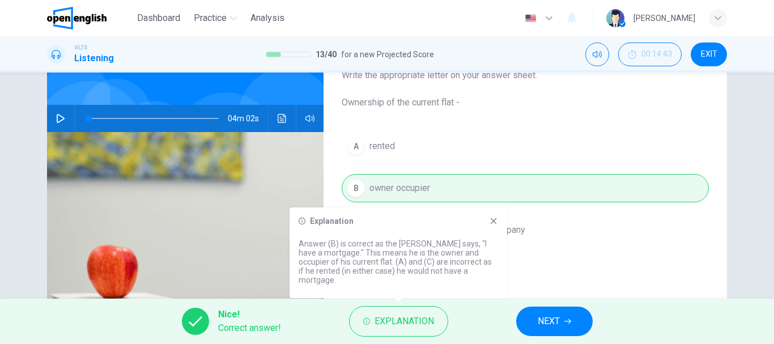
click at [491, 224] on icon at bounding box center [494, 221] width 6 height 6
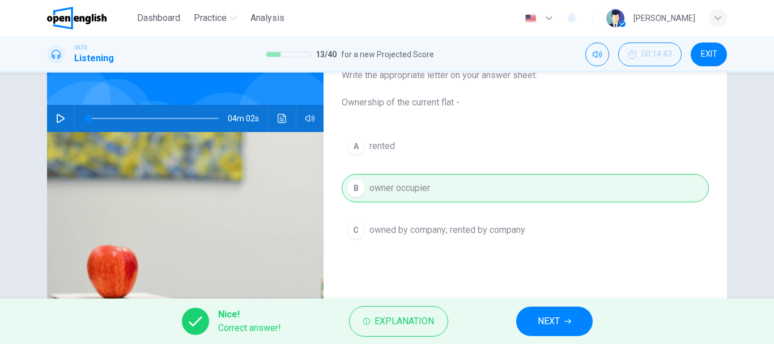
click at [546, 319] on span "NEXT" at bounding box center [549, 321] width 22 height 16
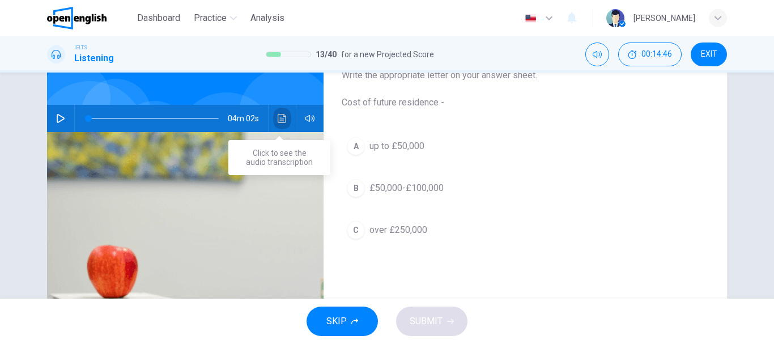
click at [281, 117] on icon "Click to see the audio transcription" at bounding box center [282, 118] width 9 height 9
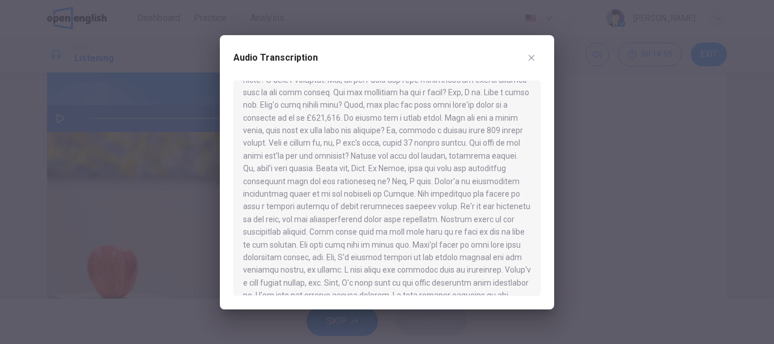
scroll to position [241, 0]
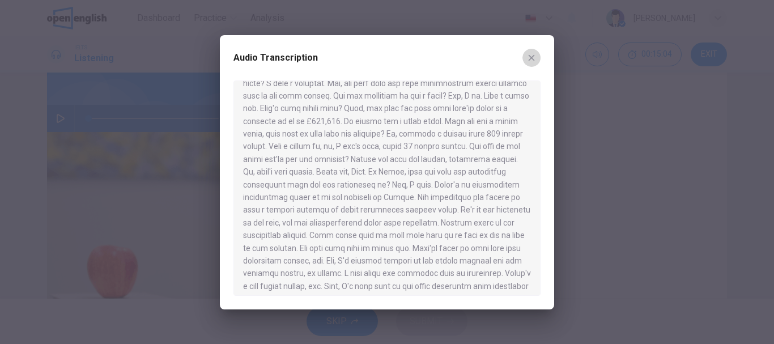
click at [536, 55] on button "button" at bounding box center [532, 58] width 18 height 18
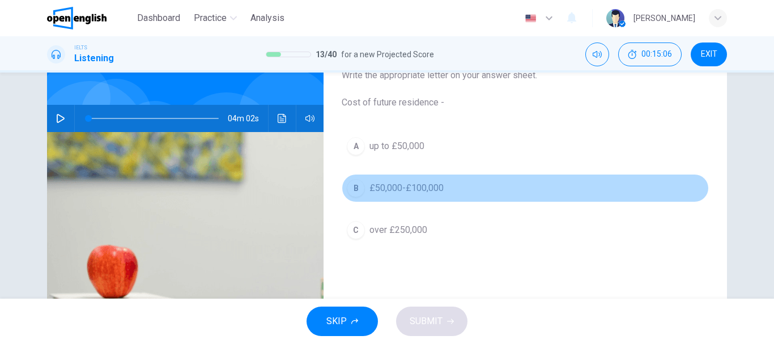
click at [451, 190] on button "B £50,000-£100,000" at bounding box center [525, 188] width 367 height 28
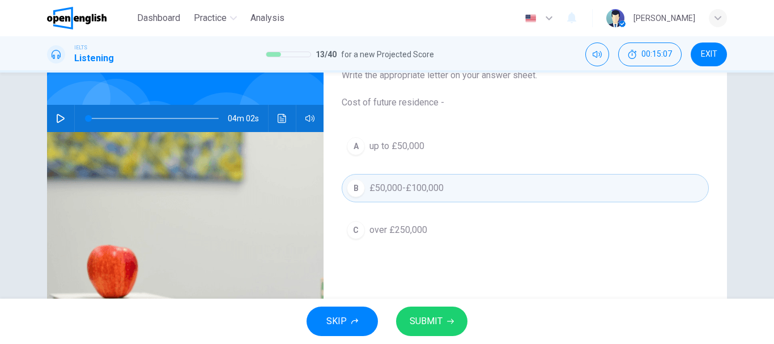
click at [436, 316] on span "SUBMIT" at bounding box center [426, 321] width 33 height 16
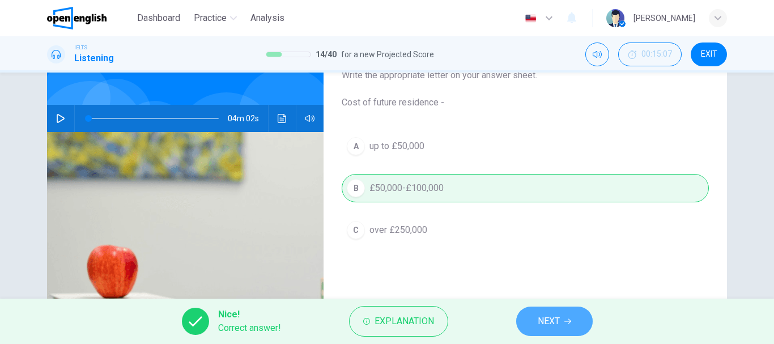
click at [542, 317] on span "NEXT" at bounding box center [549, 321] width 22 height 16
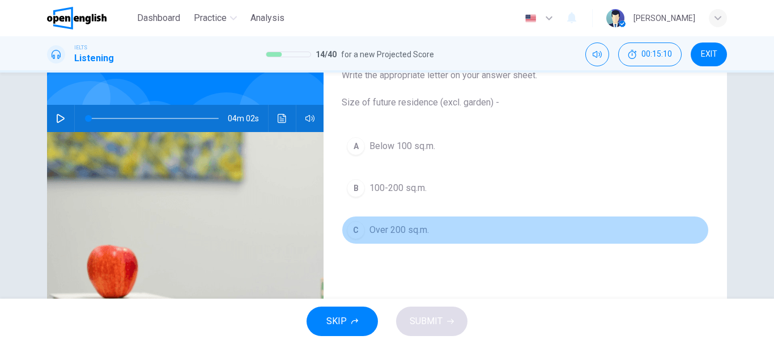
click at [406, 227] on span "Over 200 sq.m." at bounding box center [400, 230] width 60 height 14
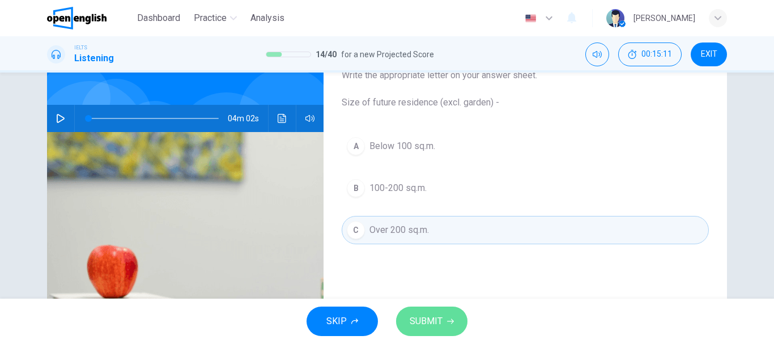
click at [430, 310] on button "SUBMIT" at bounding box center [431, 321] width 71 height 29
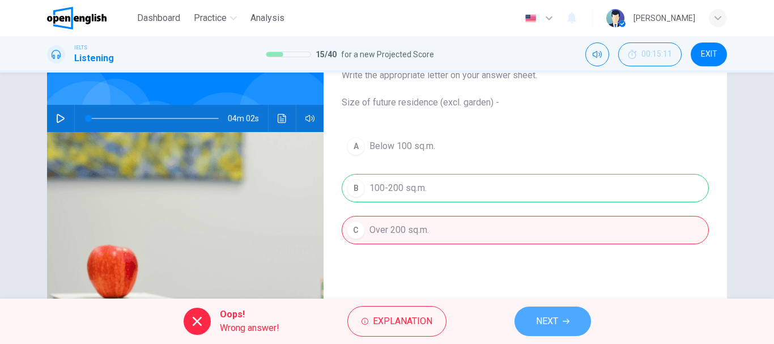
click at [545, 322] on span "NEXT" at bounding box center [547, 321] width 22 height 16
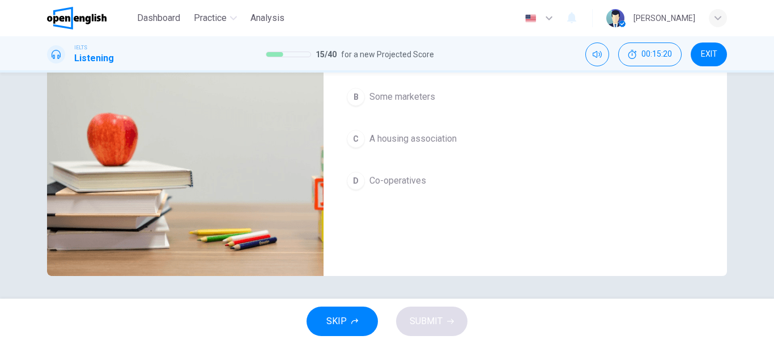
scroll to position [0, 0]
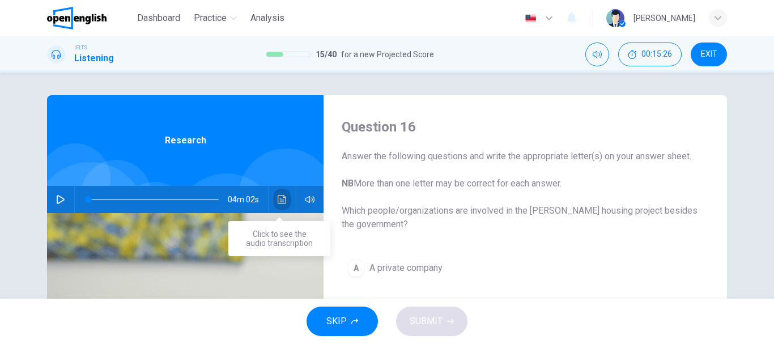
click at [278, 199] on icon "Click to see the audio transcription" at bounding box center [282, 199] width 9 height 9
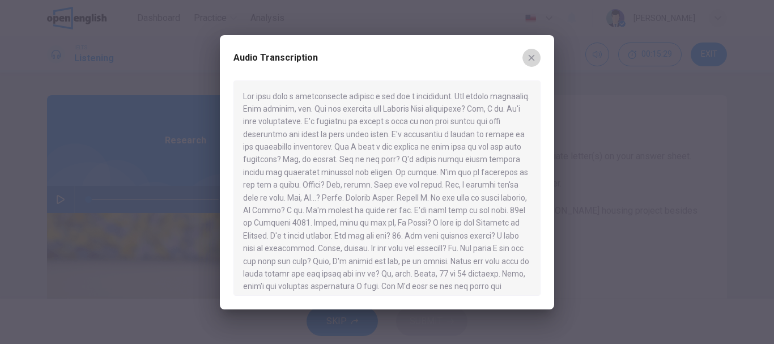
click at [535, 53] on icon "button" at bounding box center [531, 57] width 9 height 9
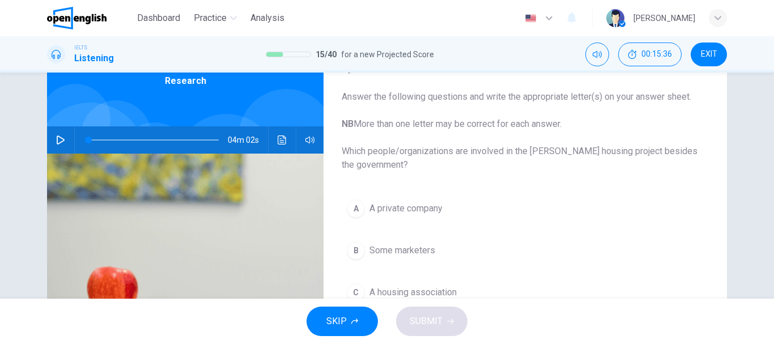
scroll to position [56, 0]
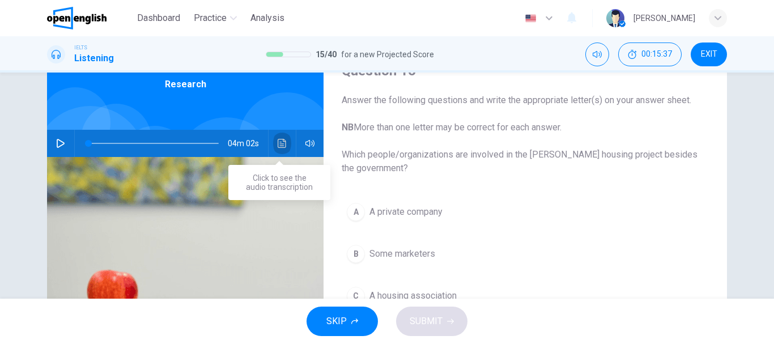
click at [281, 147] on icon "Click to see the audio transcription" at bounding box center [282, 143] width 9 height 9
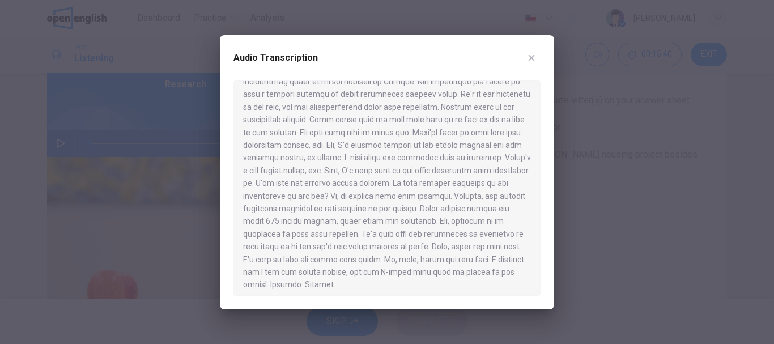
scroll to position [362, 0]
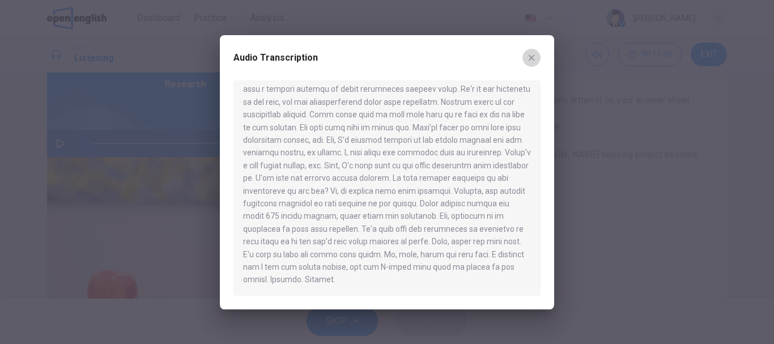
click at [533, 60] on icon "button" at bounding box center [531, 57] width 9 height 9
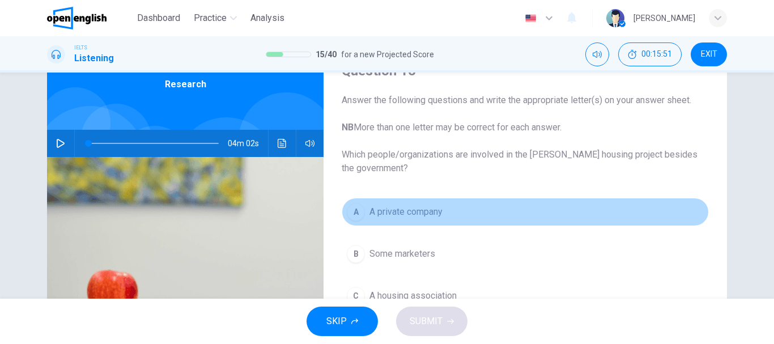
click at [440, 211] on span "A private company" at bounding box center [406, 212] width 73 height 14
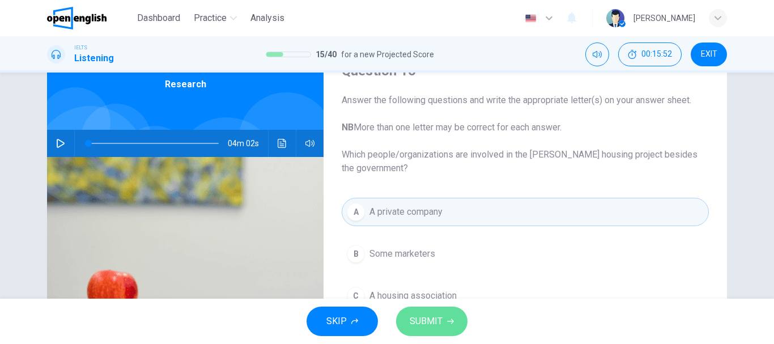
click at [432, 321] on span "SUBMIT" at bounding box center [426, 321] width 33 height 16
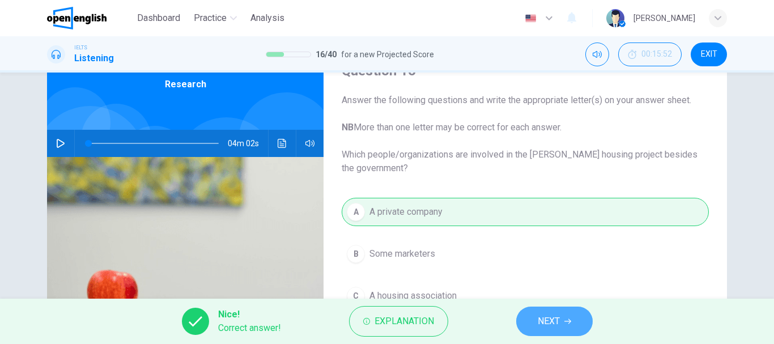
click at [561, 326] on button "NEXT" at bounding box center [554, 321] width 77 height 29
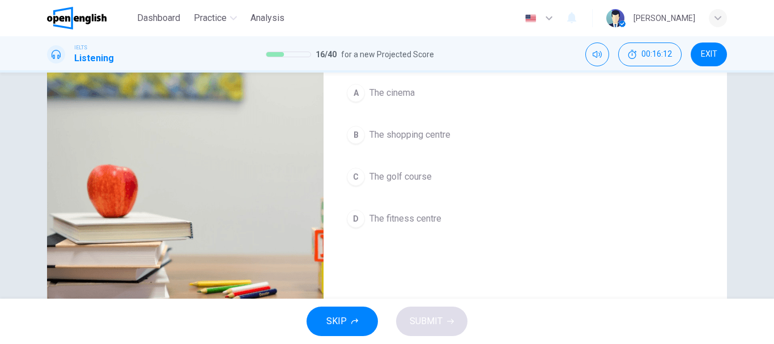
scroll to position [181, 0]
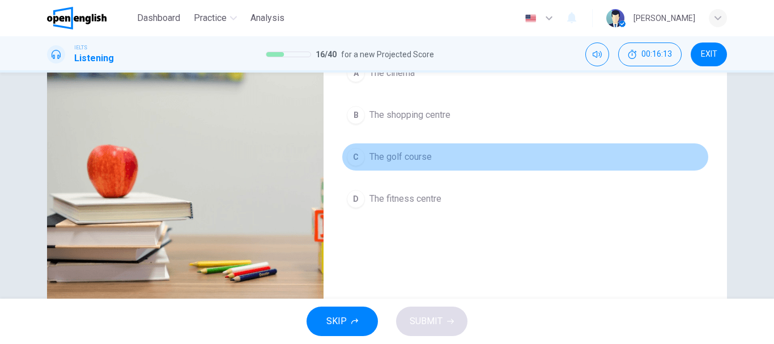
click at [421, 159] on span "The golf course" at bounding box center [401, 157] width 62 height 14
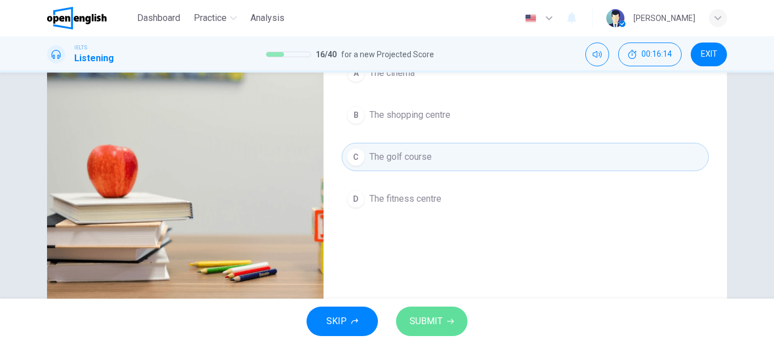
click at [455, 333] on button "SUBMIT" at bounding box center [431, 321] width 71 height 29
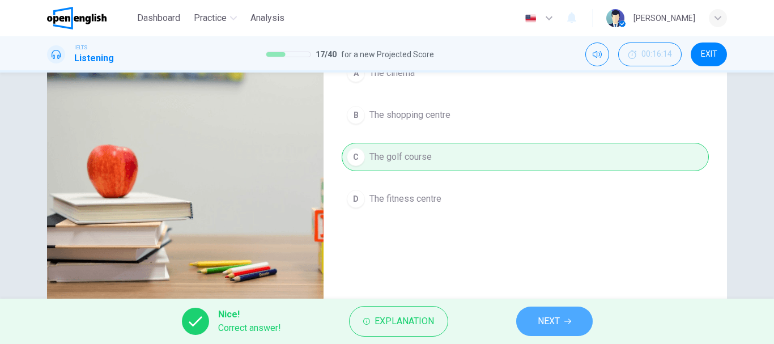
click at [566, 328] on button "NEXT" at bounding box center [554, 321] width 77 height 29
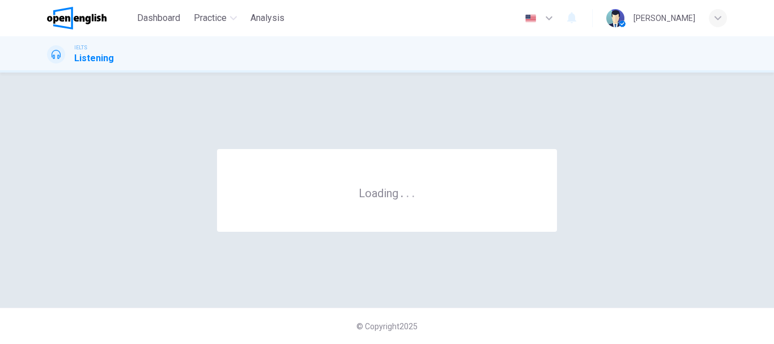
scroll to position [0, 0]
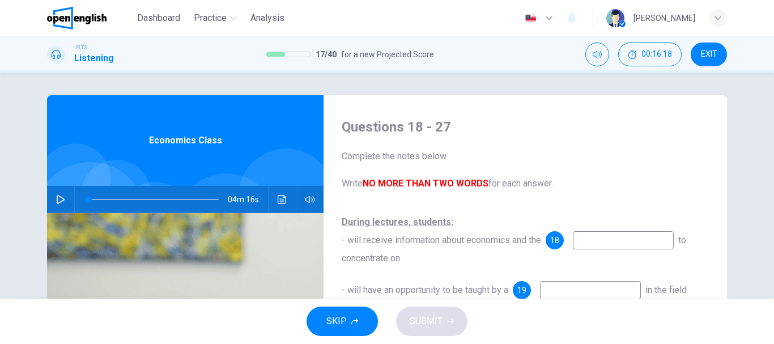
drag, startPoint x: 591, startPoint y: 176, endPoint x: 575, endPoint y: 127, distance: 51.4
click at [575, 127] on div "Questions 18 - 27 Complete the notes below. Write NO MORE THAN TWO WORDS for ea…" at bounding box center [525, 154] width 367 height 73
click at [62, 201] on icon "button" at bounding box center [60, 199] width 9 height 9
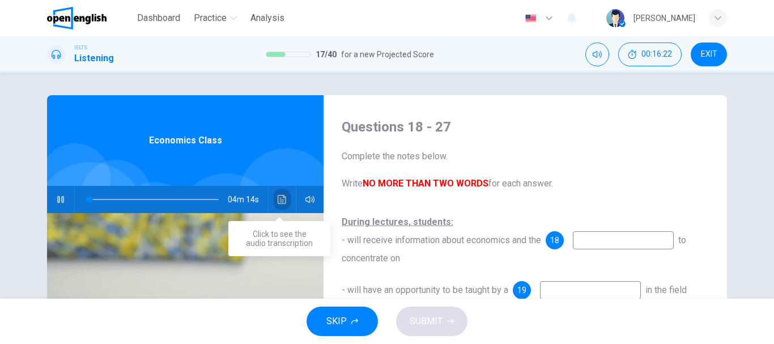
click at [278, 195] on icon "Click to see the audio transcription" at bounding box center [282, 199] width 9 height 9
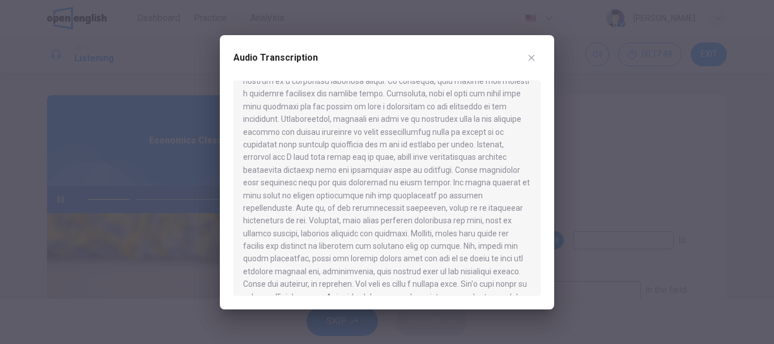
scroll to position [135, 0]
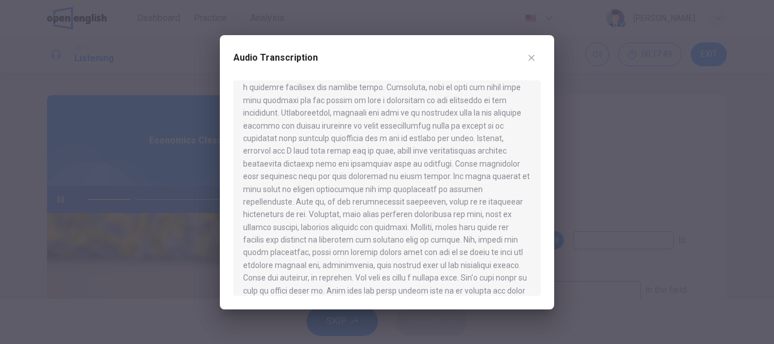
click at [541, 210] on div "Audio Transcription" at bounding box center [387, 172] width 334 height 274
click at [540, 181] on div "Audio Transcription" at bounding box center [387, 172] width 334 height 274
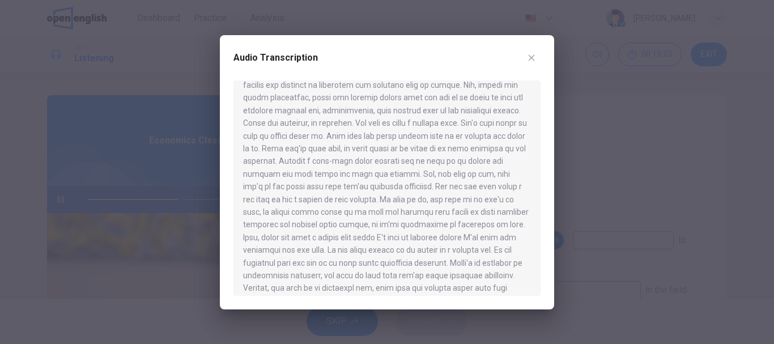
drag, startPoint x: 544, startPoint y: 235, endPoint x: 545, endPoint y: 253, distance: 18.7
click at [545, 253] on div "Audio Transcription" at bounding box center [387, 172] width 334 height 274
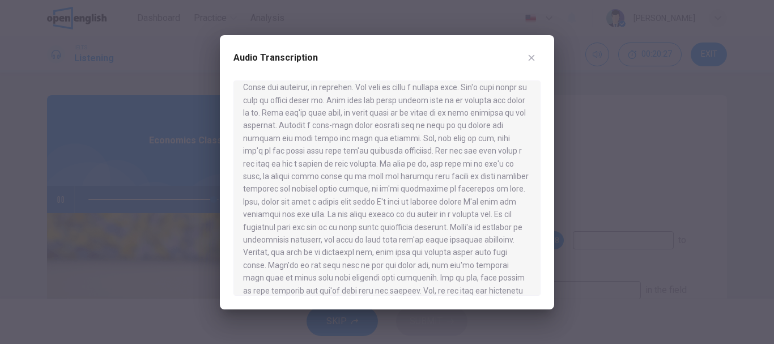
scroll to position [337, 0]
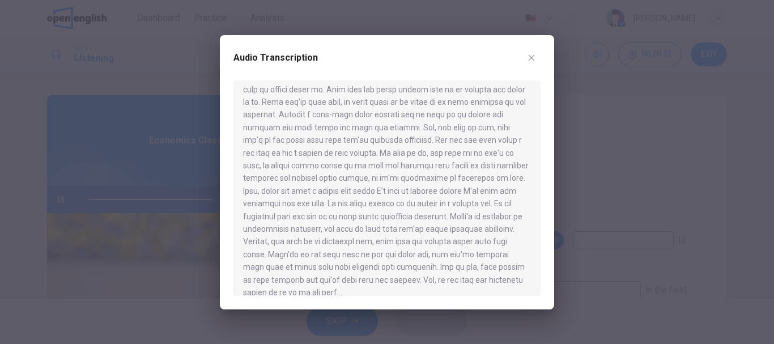
drag, startPoint x: 380, startPoint y: 269, endPoint x: 367, endPoint y: 295, distance: 29.7
click at [367, 295] on div at bounding box center [386, 187] width 307 height 215
click at [534, 57] on icon "button" at bounding box center [531, 57] width 9 height 9
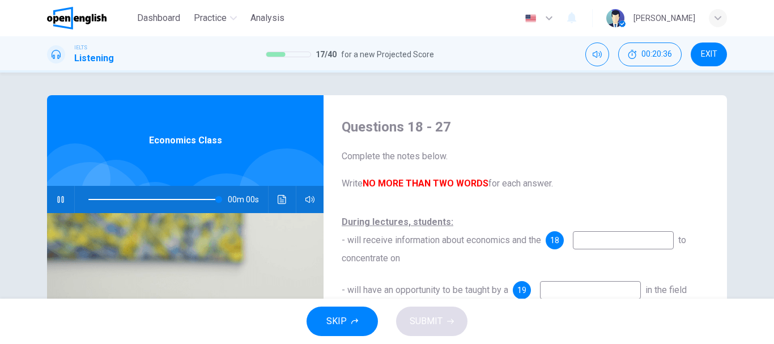
type input "*"
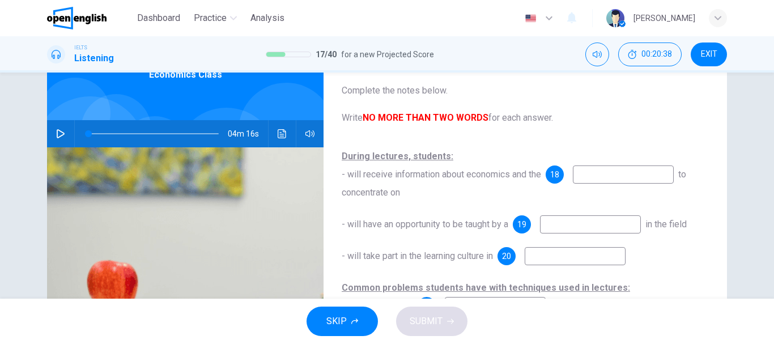
scroll to position [71, 0]
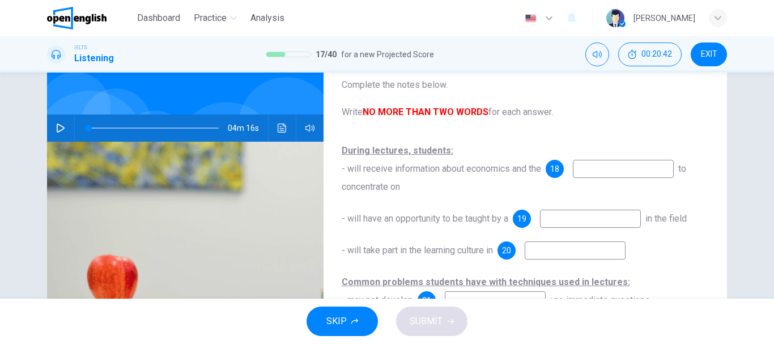
click at [599, 164] on input at bounding box center [623, 169] width 101 height 18
click at [559, 167] on span "18" at bounding box center [554, 169] width 9 height 8
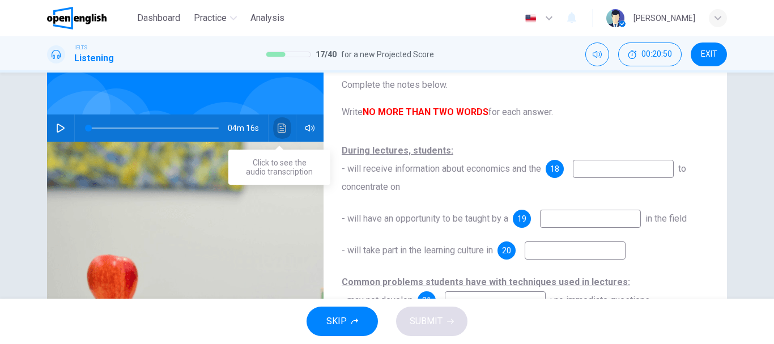
click at [274, 128] on button "Click to see the audio transcription" at bounding box center [282, 127] width 18 height 27
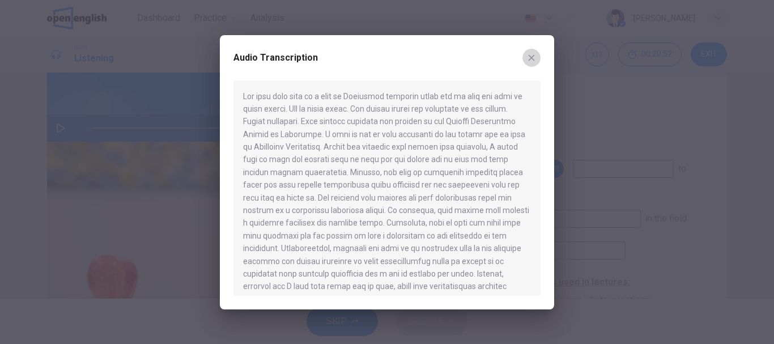
click at [525, 58] on button "button" at bounding box center [532, 58] width 18 height 18
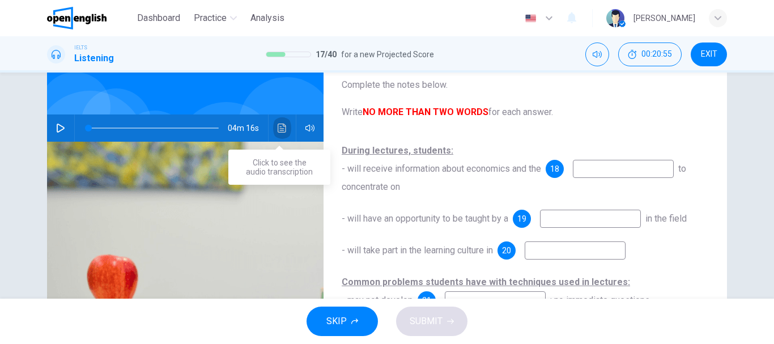
click at [279, 139] on button "Click to see the audio transcription" at bounding box center [282, 127] width 18 height 27
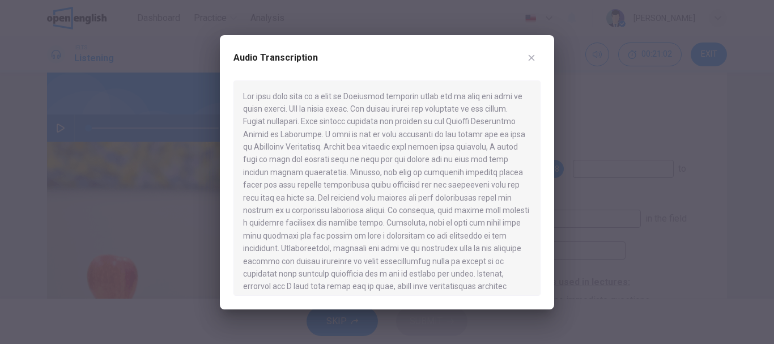
drag, startPoint x: 282, startPoint y: 179, endPoint x: 406, endPoint y: 181, distance: 124.1
click at [406, 181] on div at bounding box center [386, 187] width 307 height 215
click at [530, 62] on button "button" at bounding box center [532, 58] width 18 height 18
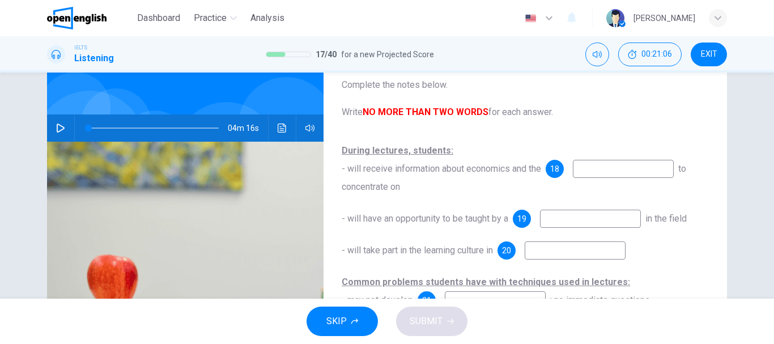
click at [613, 169] on input at bounding box center [623, 169] width 101 height 18
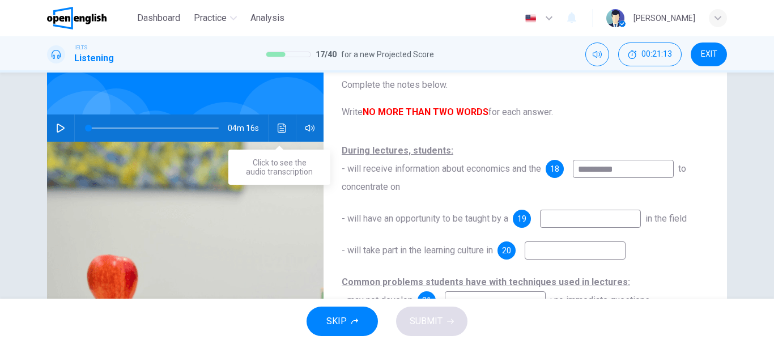
type input "**********"
click at [284, 129] on button "Click to see the audio transcription" at bounding box center [282, 127] width 18 height 27
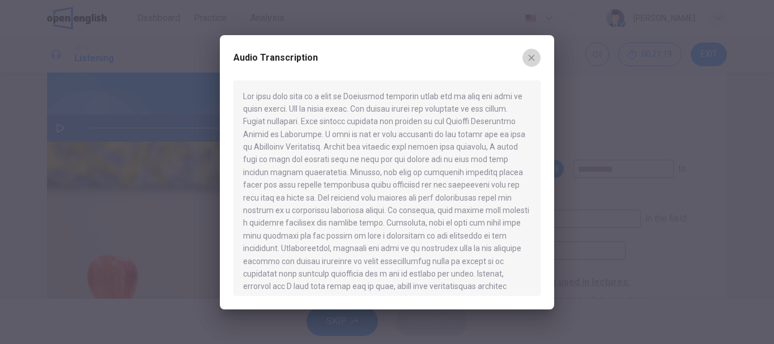
click at [528, 56] on icon "button" at bounding box center [531, 57] width 9 height 9
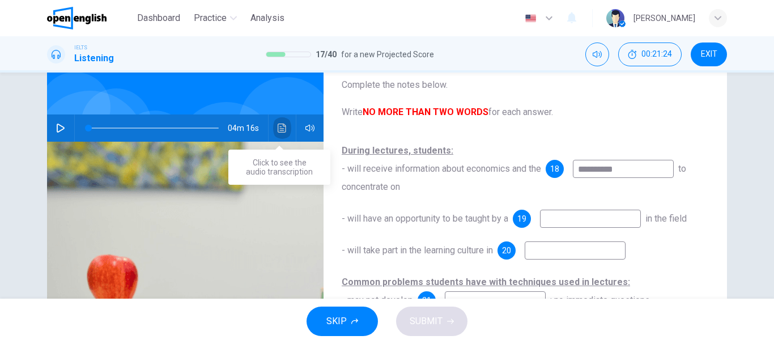
click at [274, 129] on button "Click to see the audio transcription" at bounding box center [282, 127] width 18 height 27
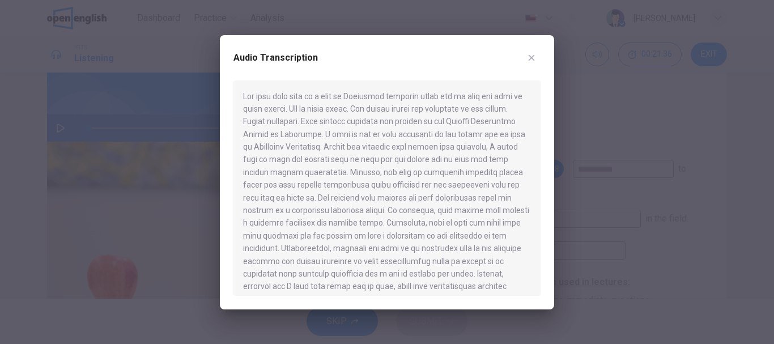
click at [569, 216] on div at bounding box center [387, 172] width 774 height 344
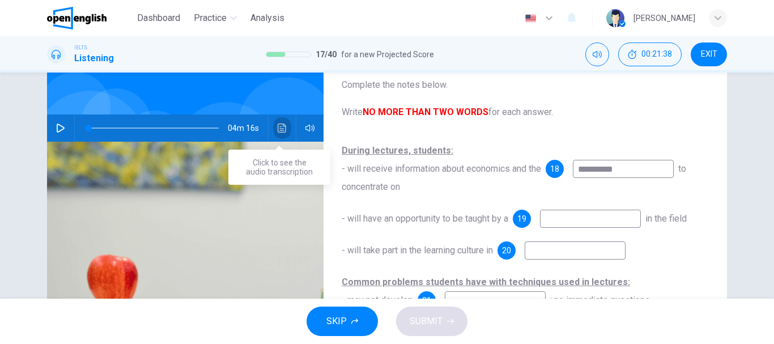
click at [274, 127] on button "Click to see the audio transcription" at bounding box center [282, 127] width 18 height 27
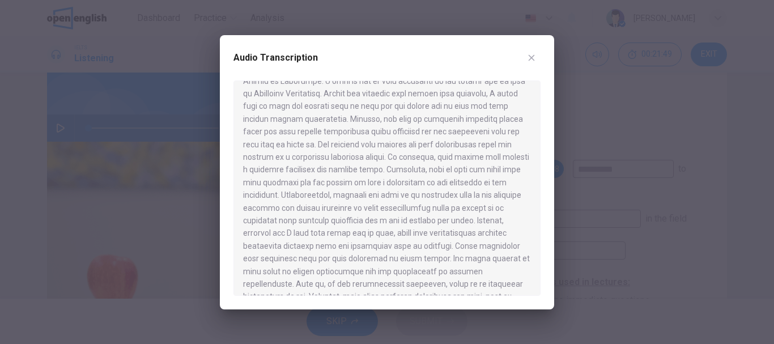
scroll to position [54, 0]
click at [531, 56] on icon "button" at bounding box center [531, 57] width 9 height 9
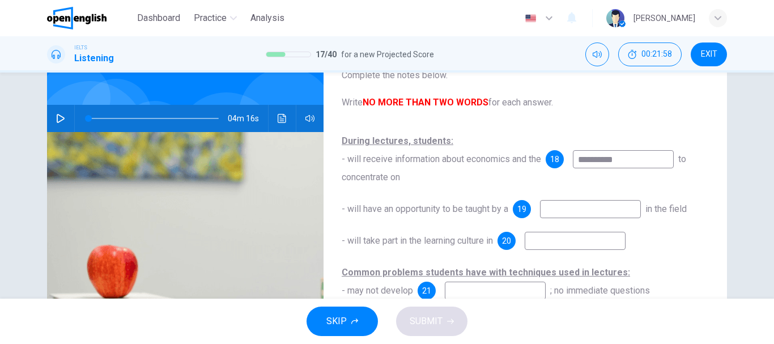
scroll to position [82, 0]
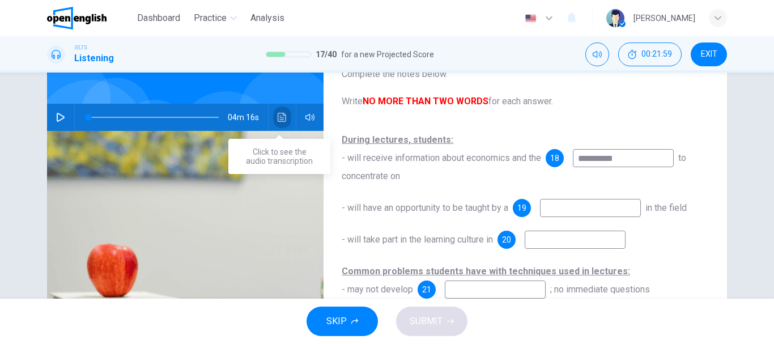
click at [279, 116] on icon "Click to see the audio transcription" at bounding box center [282, 117] width 9 height 9
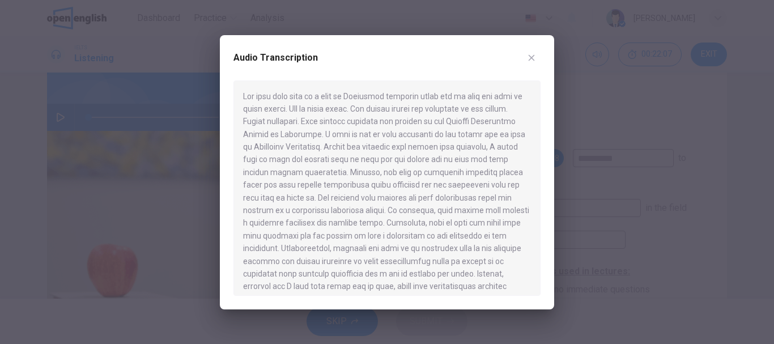
drag, startPoint x: 291, startPoint y: 189, endPoint x: 452, endPoint y: 188, distance: 161.0
click at [452, 188] on div at bounding box center [386, 187] width 307 height 215
drag, startPoint x: 266, startPoint y: 201, endPoint x: 338, endPoint y: 197, distance: 71.6
click at [338, 197] on div at bounding box center [386, 187] width 307 height 215
click at [530, 57] on icon "button" at bounding box center [532, 57] width 6 height 6
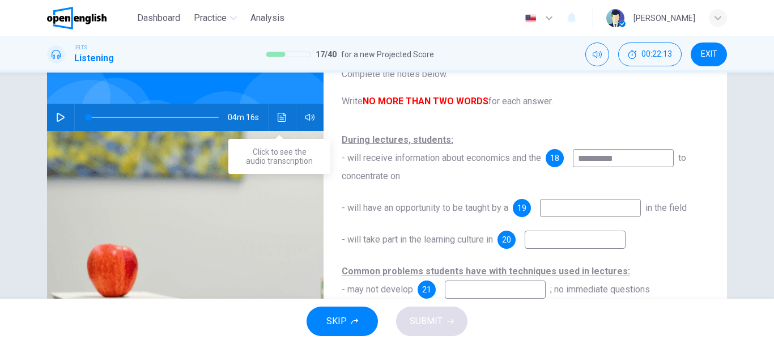
click at [278, 118] on icon "Click to see the audio transcription" at bounding box center [282, 117] width 9 height 9
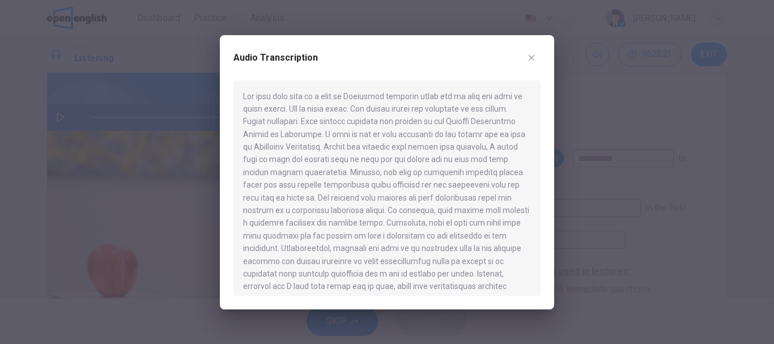
drag, startPoint x: 376, startPoint y: 179, endPoint x: 466, endPoint y: 243, distance: 110.5
click at [466, 243] on div at bounding box center [386, 187] width 307 height 215
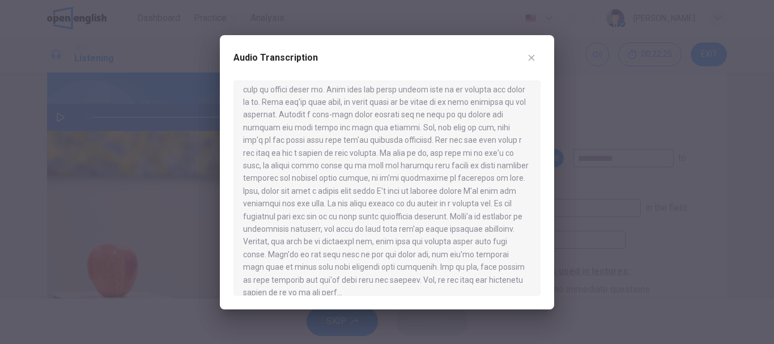
scroll to position [0, 0]
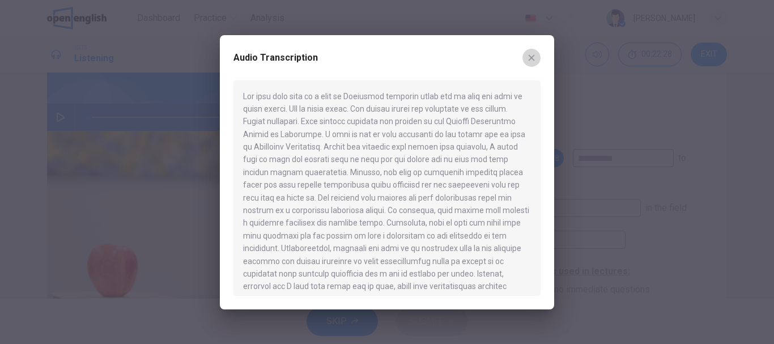
click at [532, 58] on icon "button" at bounding box center [531, 57] width 9 height 9
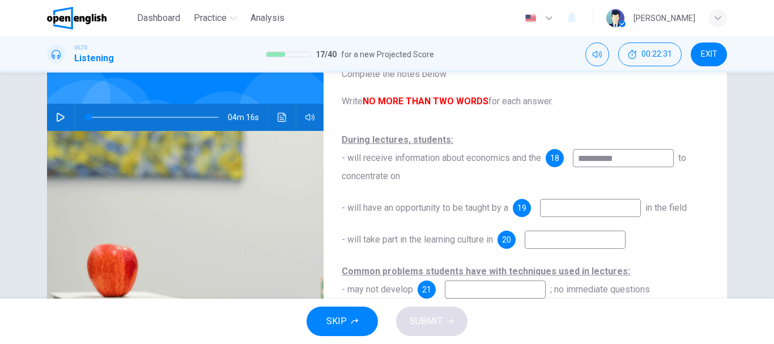
drag, startPoint x: 726, startPoint y: 206, endPoint x: 728, endPoint y: 263, distance: 57.3
click at [728, 263] on div "**********" at bounding box center [387, 210] width 716 height 394
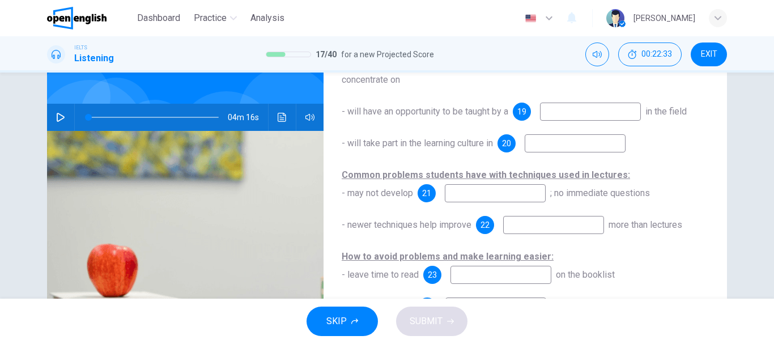
scroll to position [103, 0]
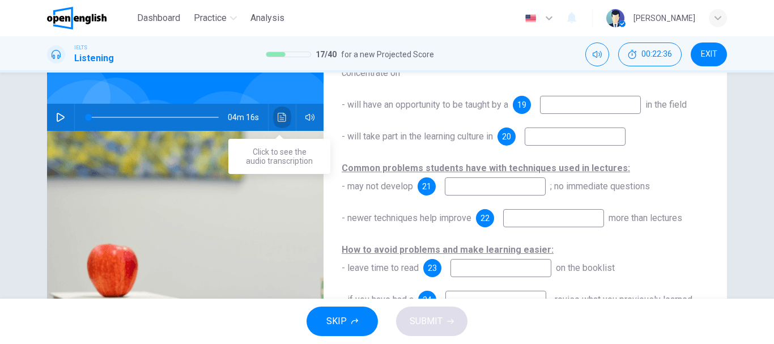
click at [278, 116] on icon "Click to see the audio transcription" at bounding box center [282, 117] width 9 height 9
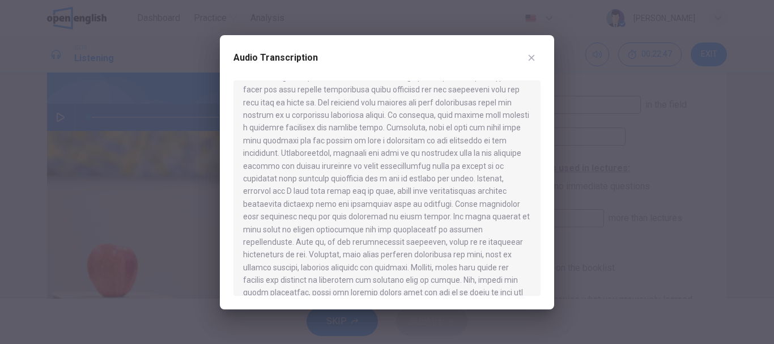
scroll to position [108, 0]
click at [534, 61] on icon "button" at bounding box center [531, 57] width 9 height 9
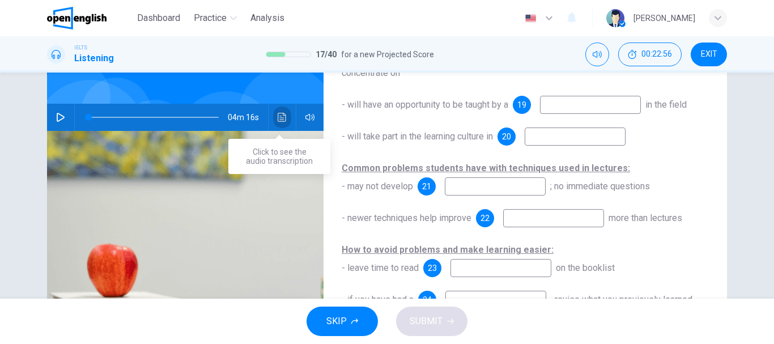
click at [286, 114] on button "Click to see the audio transcription" at bounding box center [282, 117] width 18 height 27
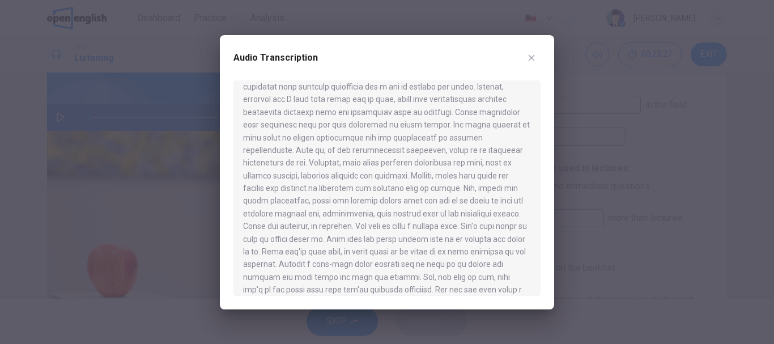
scroll to position [189, 0]
click at [536, 57] on icon "button" at bounding box center [531, 57] width 9 height 9
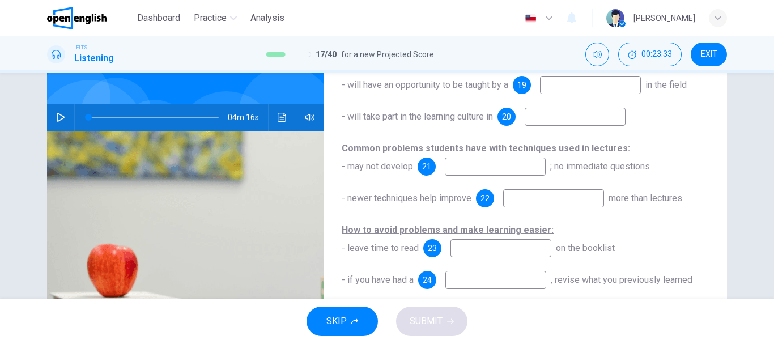
scroll to position [165, 0]
click at [353, 318] on icon "button" at bounding box center [354, 321] width 7 height 7
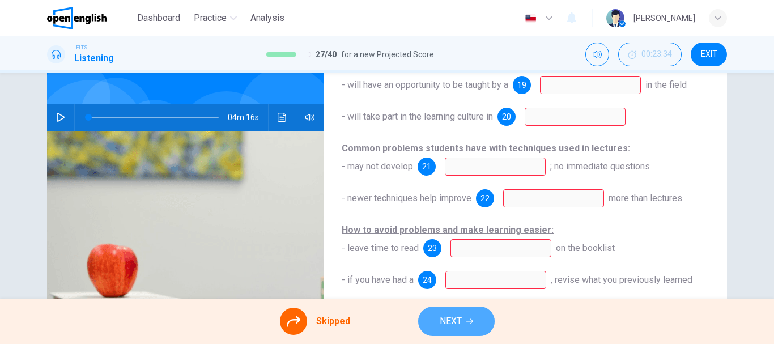
click at [443, 328] on span "NEXT" at bounding box center [451, 321] width 22 height 16
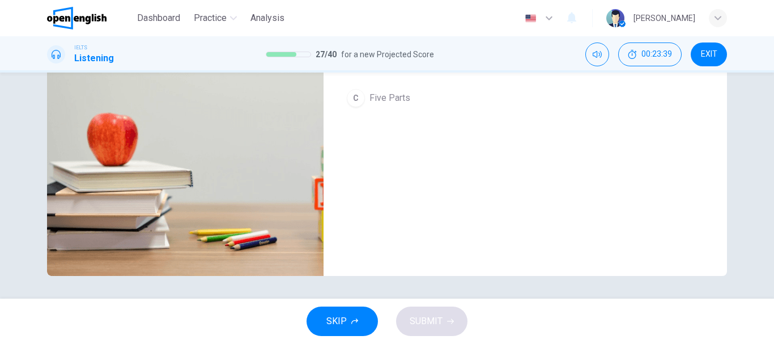
scroll to position [0, 0]
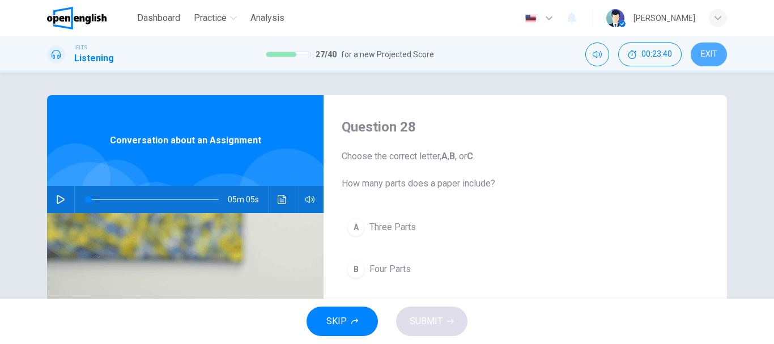
click at [707, 55] on span "EXIT" at bounding box center [709, 54] width 16 height 9
click at [720, 58] on button "EXIT" at bounding box center [709, 55] width 36 height 24
